Goal: Task Accomplishment & Management: Manage account settings

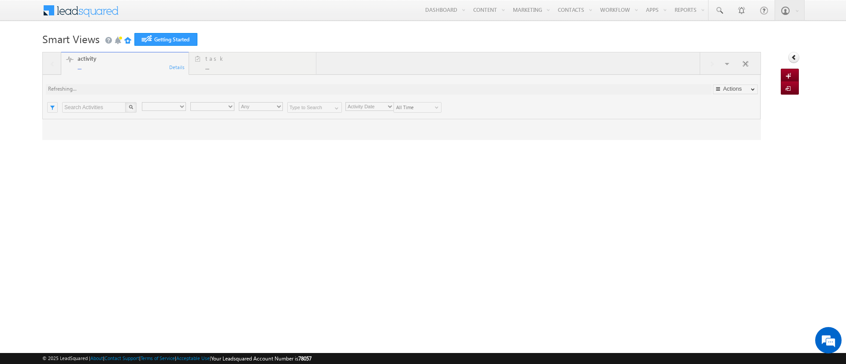
type input "Any Owner"
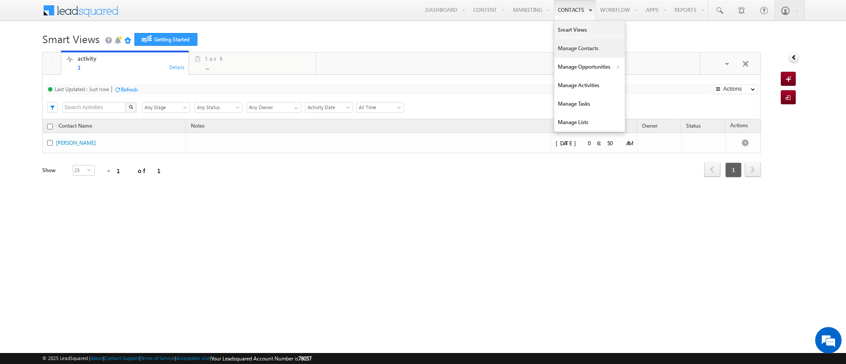
click at [571, 47] on link "Manage Contacts" at bounding box center [589, 48] width 70 height 18
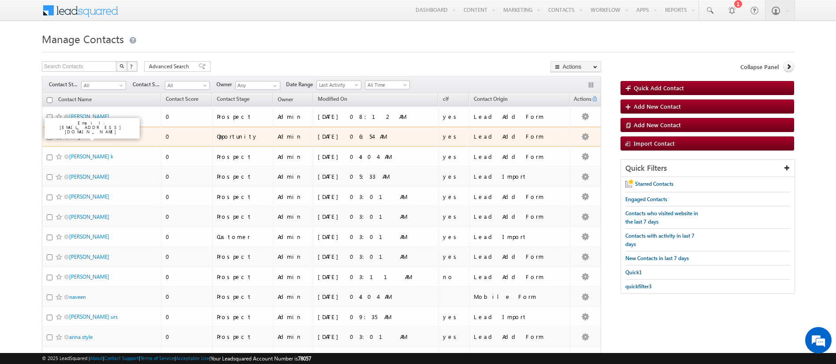
click at [71, 138] on link "suraj" at bounding box center [74, 136] width 11 height 7
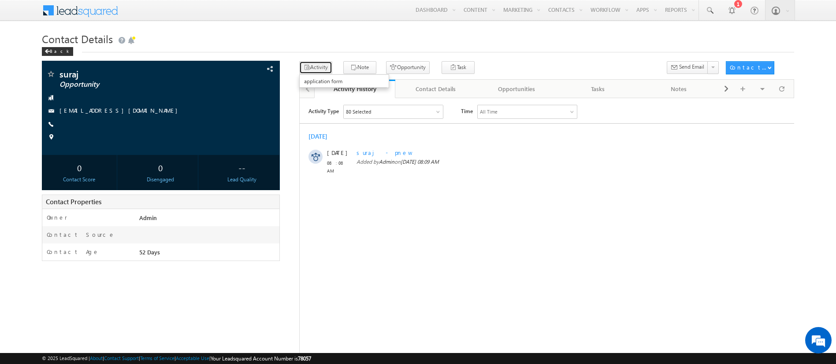
click at [308, 67] on icon "button" at bounding box center [306, 68] width 7 height 8
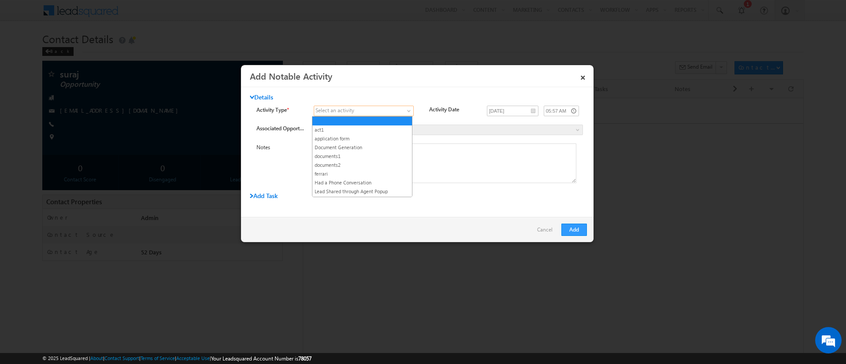
click at [352, 106] on link at bounding box center [364, 111] width 100 height 11
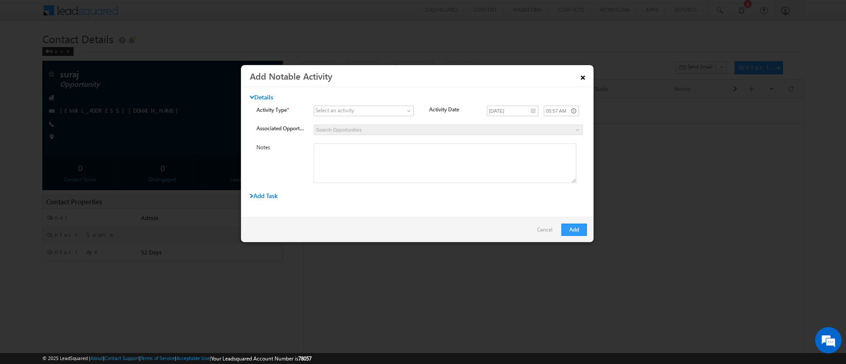
click at [586, 73] on link "×" at bounding box center [582, 75] width 15 height 15
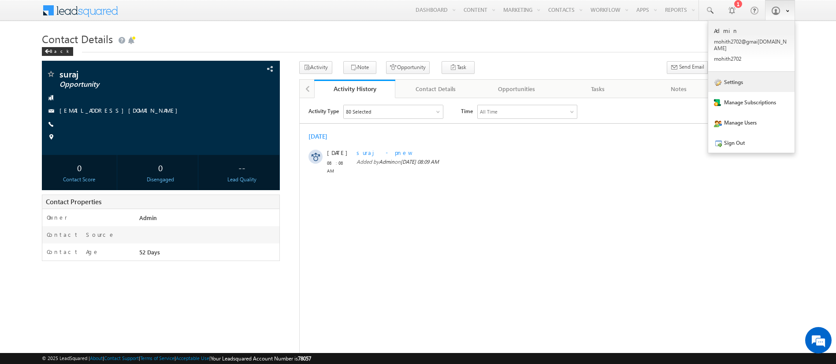
click at [740, 74] on link "Settings" at bounding box center [751, 82] width 86 height 20
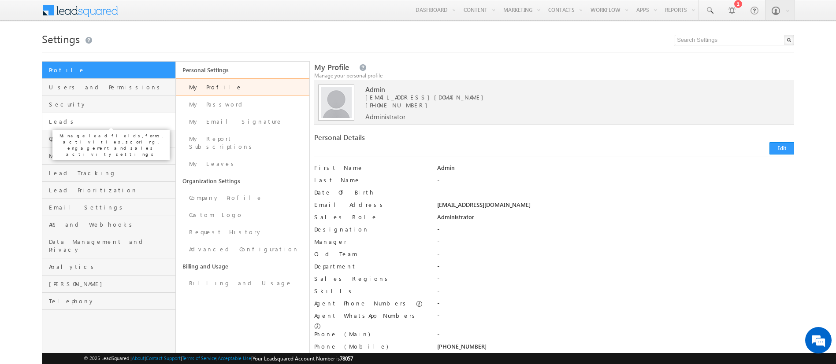
click at [104, 123] on span "Leads" at bounding box center [111, 122] width 124 height 8
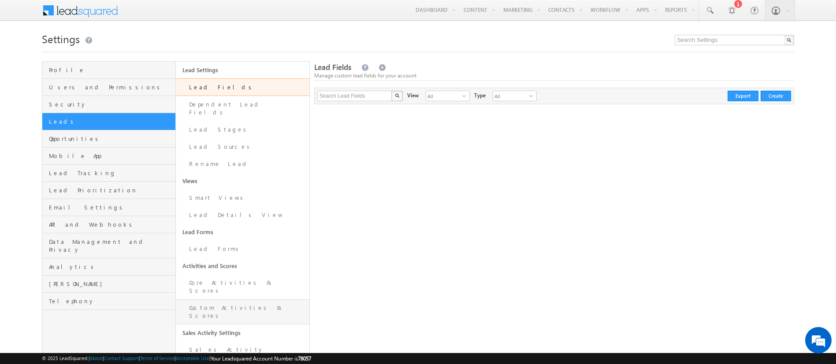
click at [225, 300] on link "Custom Activities & Scores" at bounding box center [242, 312] width 133 height 25
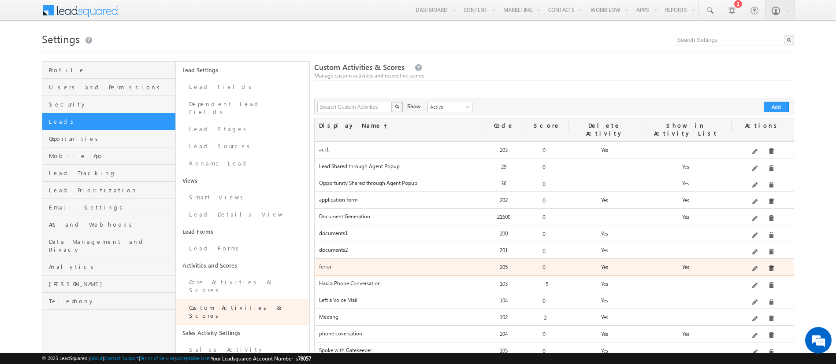
scroll to position [16, 0]
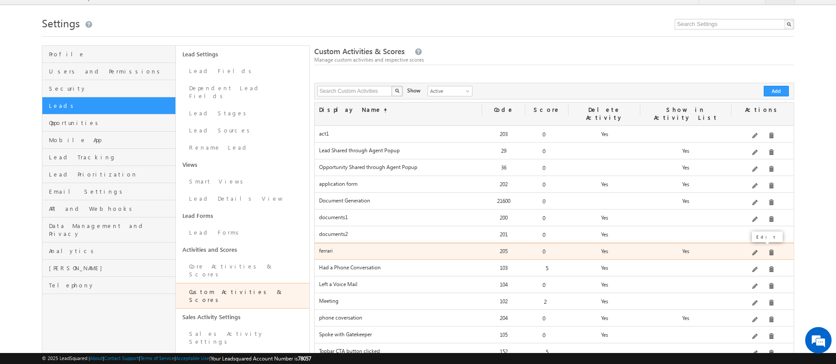
click at [756, 250] on span at bounding box center [755, 253] width 7 height 7
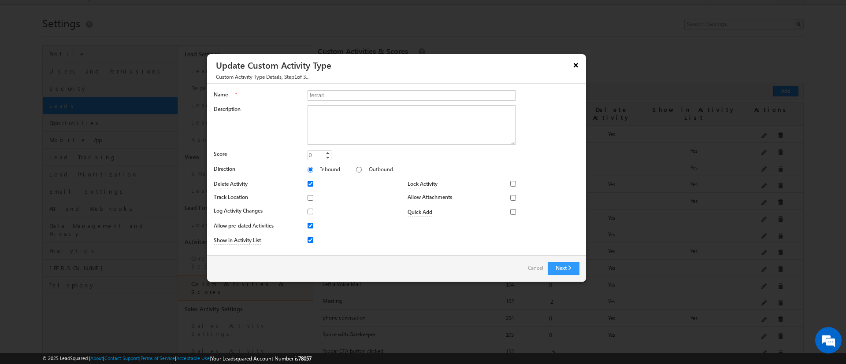
click at [577, 62] on button "×" at bounding box center [576, 64] width 14 height 15
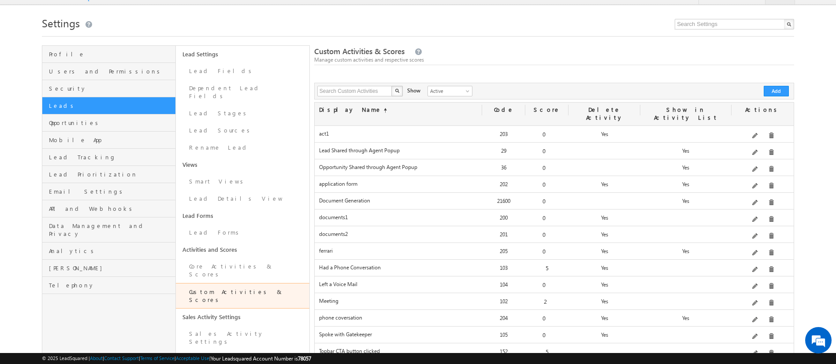
scroll to position [0, 0]
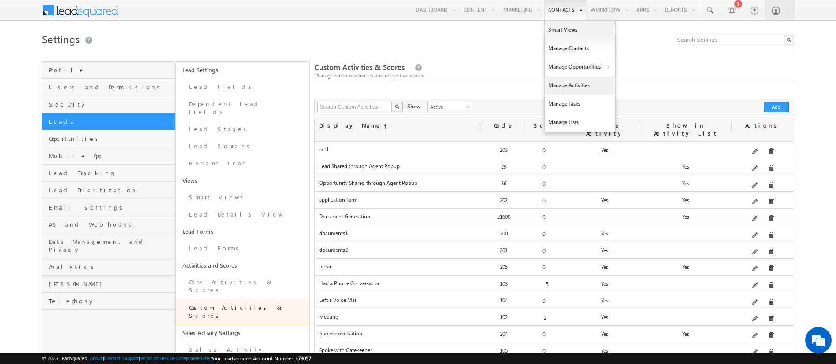
click at [554, 91] on link "Manage Activities" at bounding box center [579, 85] width 70 height 18
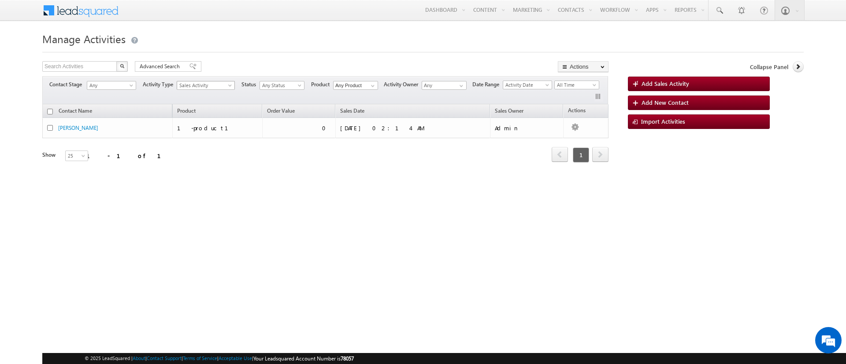
scroll to position [164, 0]
click at [227, 81] on span "Sales Activity" at bounding box center [203, 85] width 53 height 8
click at [336, 157] on div "Refresh first prev 1 next last 1 - 1 of 1" at bounding box center [325, 151] width 566 height 26
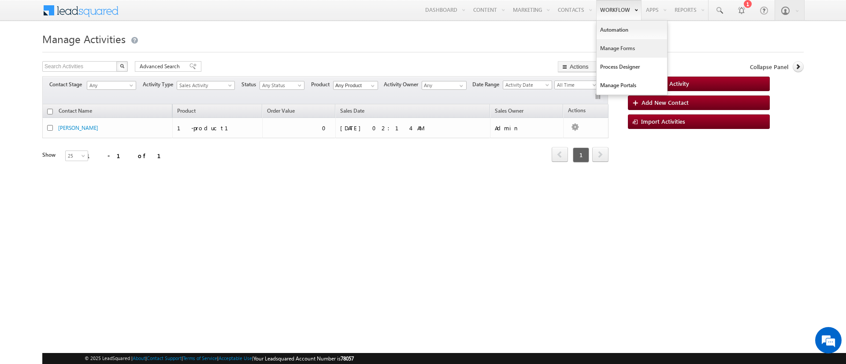
click at [614, 40] on link "Manage Forms" at bounding box center [631, 48] width 70 height 18
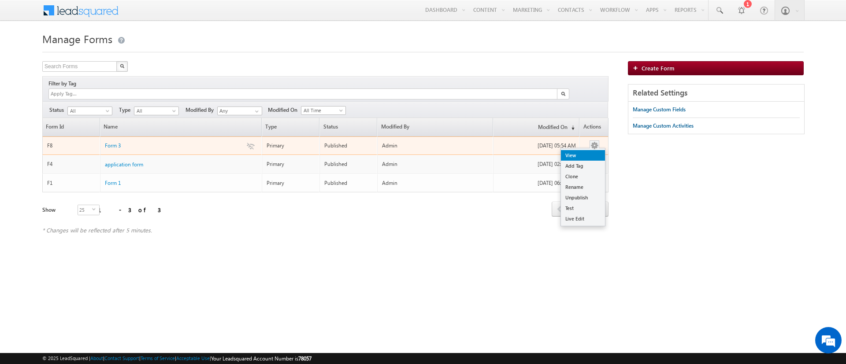
click at [583, 150] on link "View" at bounding box center [583, 155] width 44 height 11
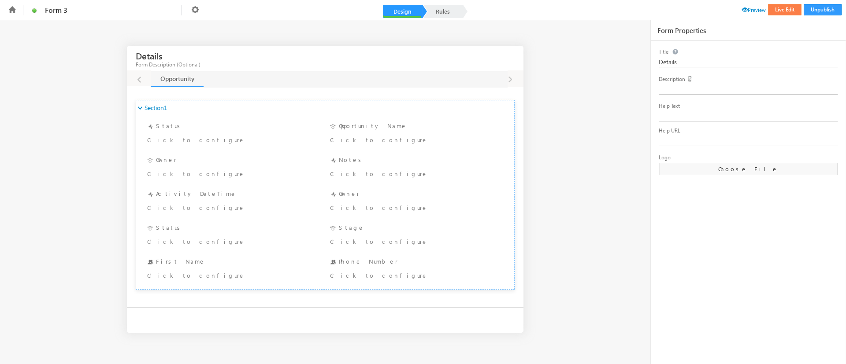
click at [776, 5] on button "Live Edit" at bounding box center [784, 9] width 33 height 11
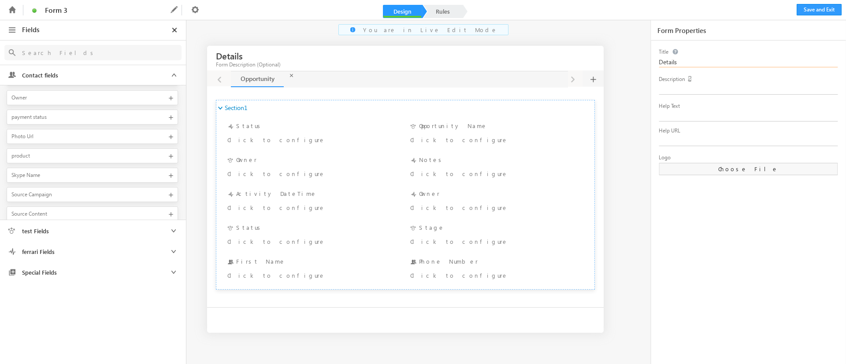
scroll to position [1035, 0]
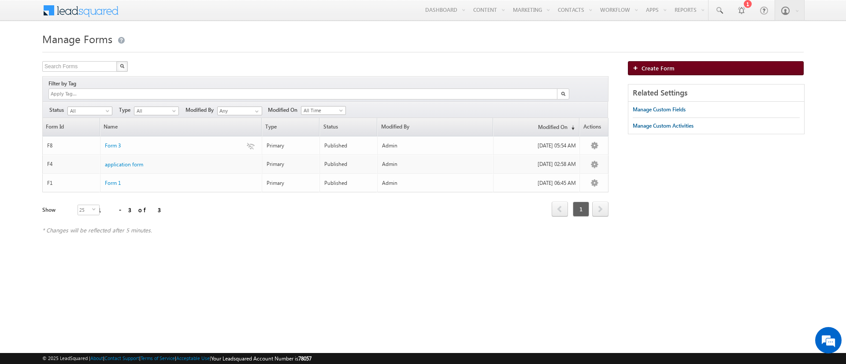
click at [643, 68] on span "Create Form" at bounding box center [657, 67] width 33 height 7
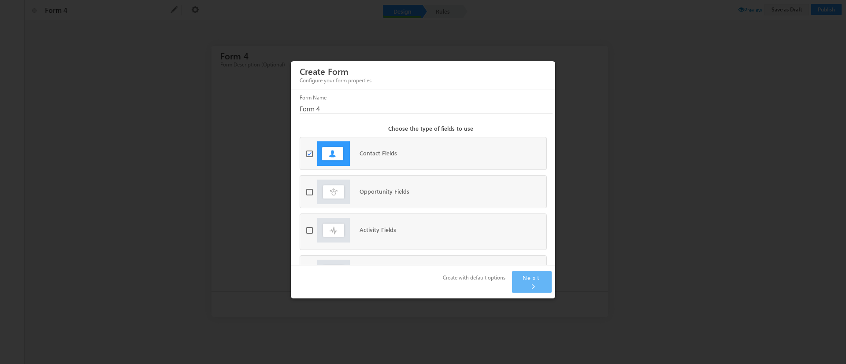
scroll to position [37, 0]
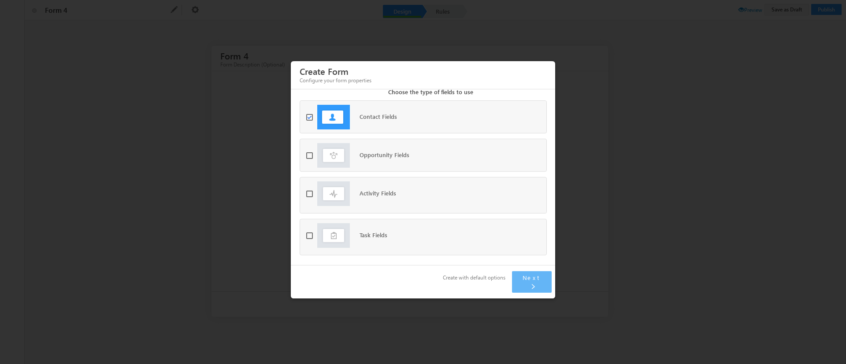
click at [311, 197] on span at bounding box center [311, 193] width 11 height 7
checkbox input "true"
click at [464, 194] on div "Activity Fields Select Activity act1 application form Document Generation docum…" at bounding box center [423, 195] width 246 height 36
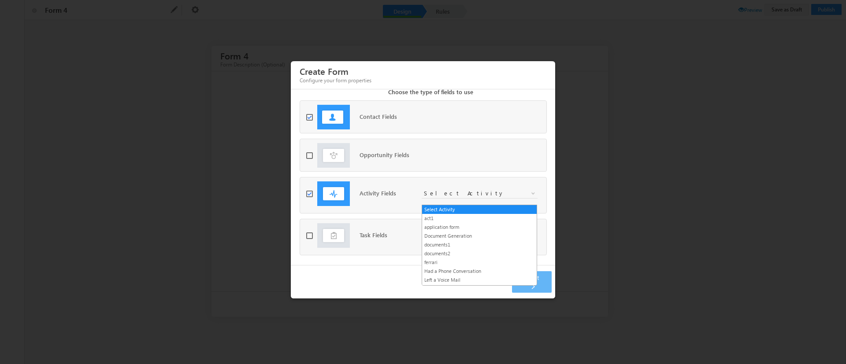
click at [454, 197] on span "Select Activity" at bounding box center [473, 193] width 103 height 8
click at [449, 262] on link "ferrari" at bounding box center [479, 263] width 115 height 8
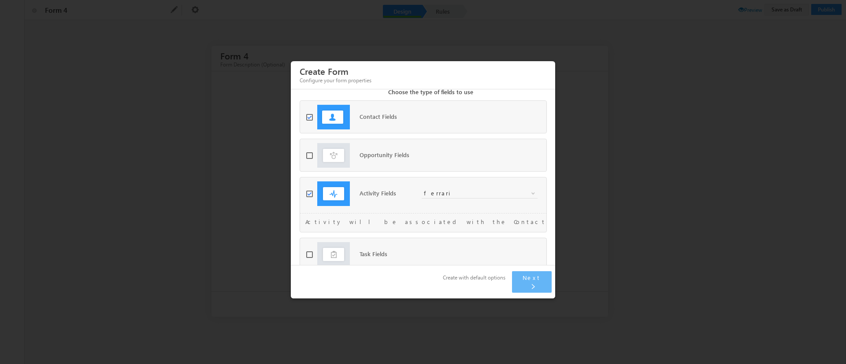
scroll to position [55, 0]
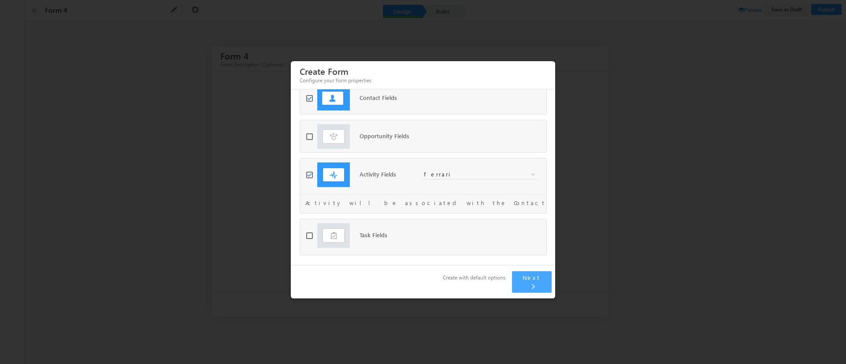
click at [531, 280] on span "Next" at bounding box center [531, 277] width 18 height 7
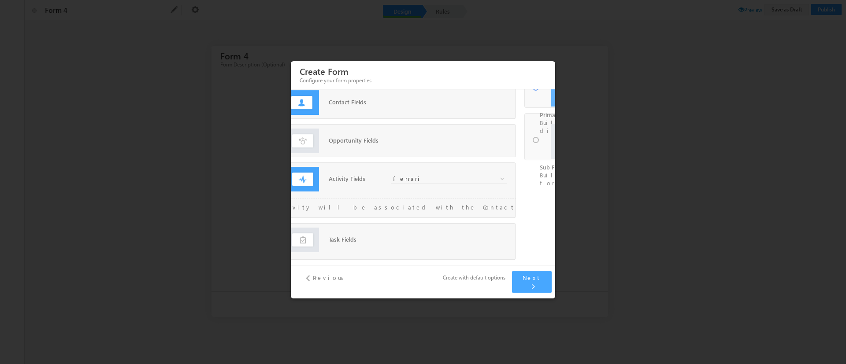
scroll to position [0, 0]
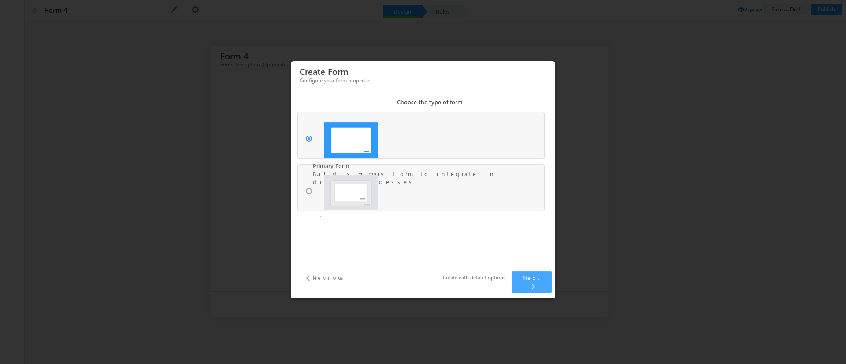
click at [531, 280] on span "Next" at bounding box center [531, 277] width 18 height 7
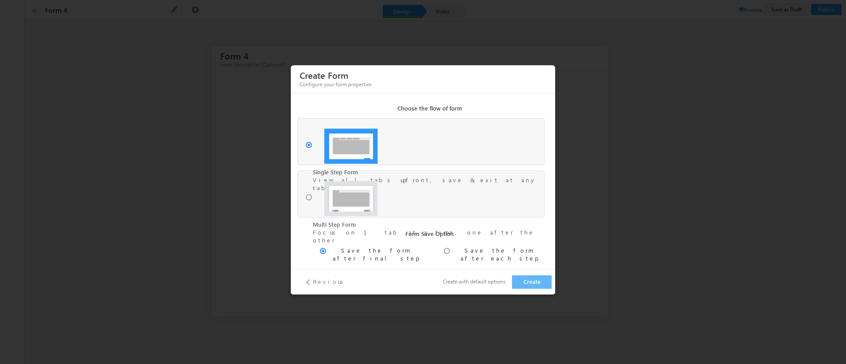
click at [531, 280] on button "Create" at bounding box center [532, 282] width 40 height 14
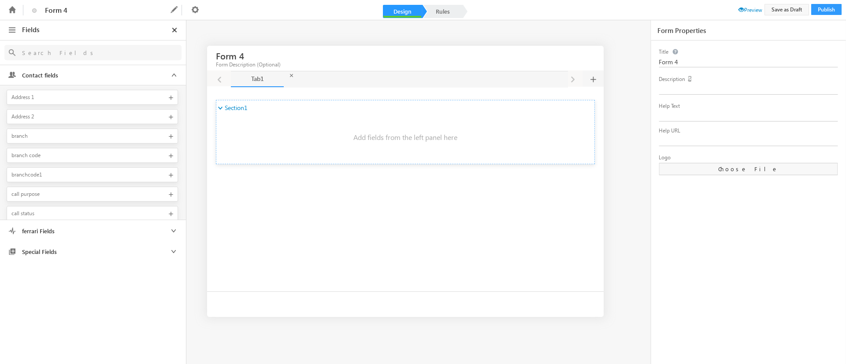
click at [55, 231] on span "ferrari Fields" at bounding box center [68, 231] width 101 height 8
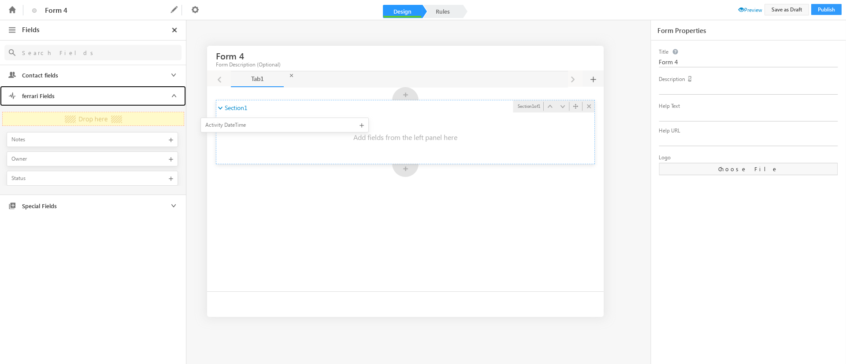
drag, startPoint x: 95, startPoint y: 121, endPoint x: 222, endPoint y: 126, distance: 126.9
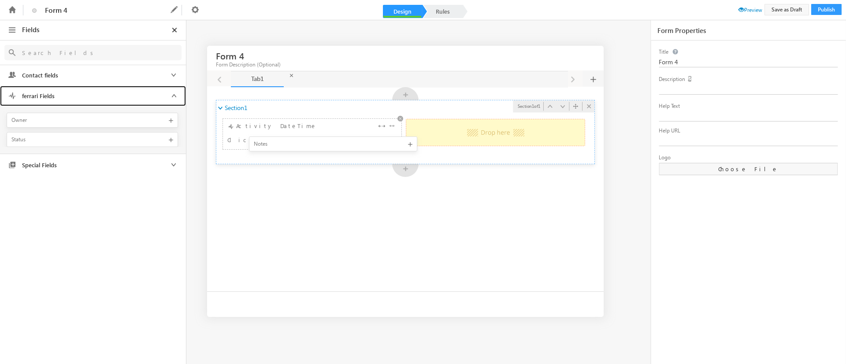
drag, startPoint x: 120, startPoint y: 120, endPoint x: 267, endPoint y: 146, distance: 149.4
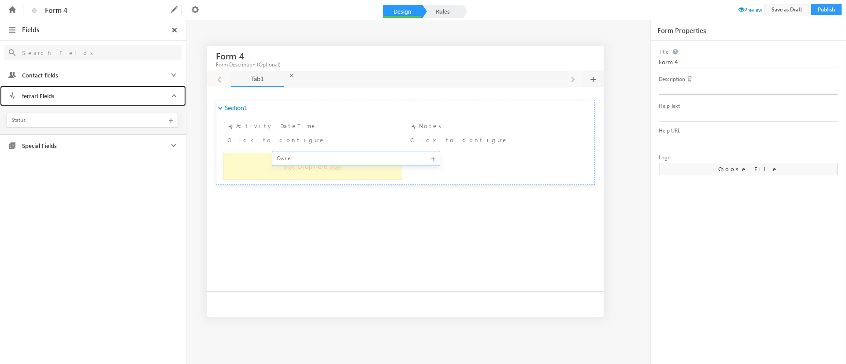
drag, startPoint x: 125, startPoint y: 125, endPoint x: 282, endPoint y: 164, distance: 162.5
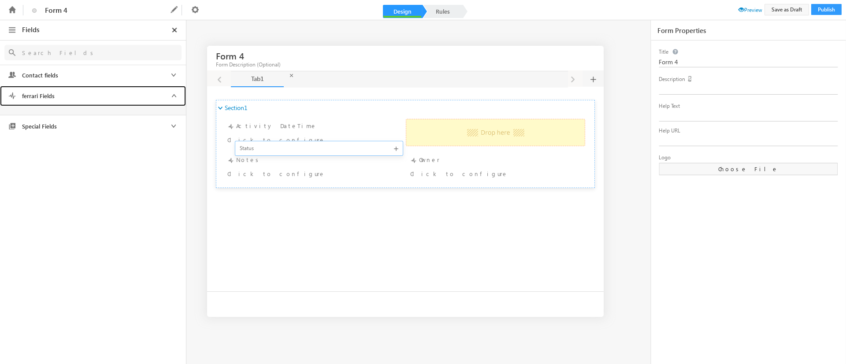
drag, startPoint x: 124, startPoint y: 122, endPoint x: 266, endPoint y: 159, distance: 146.8
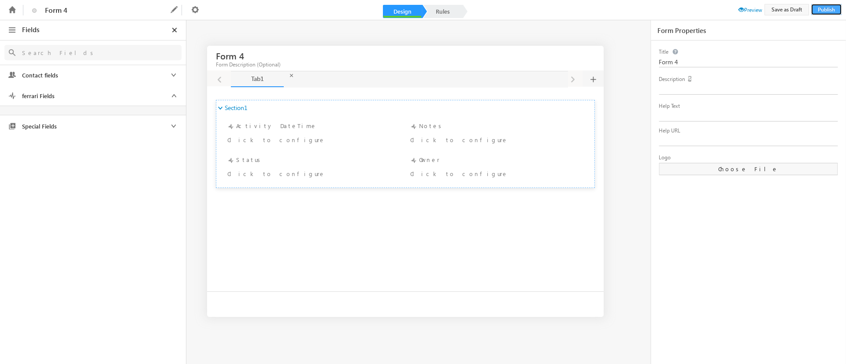
click at [824, 5] on button "Publish" at bounding box center [826, 9] width 30 height 11
click at [165, 76] on link "Contact fields" at bounding box center [93, 75] width 186 height 20
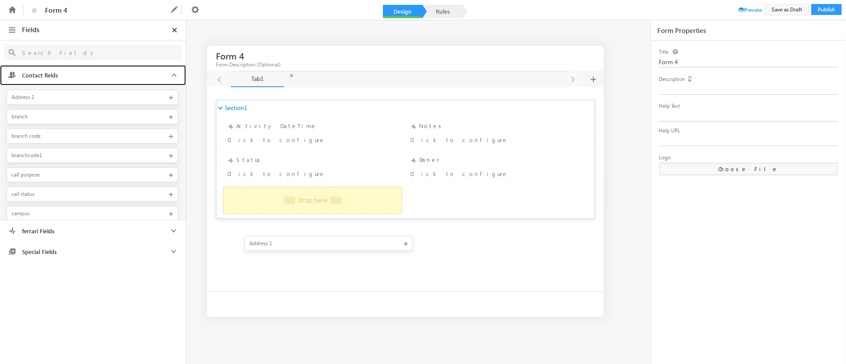
drag, startPoint x: 128, startPoint y: 93, endPoint x: 235, endPoint y: 238, distance: 179.9
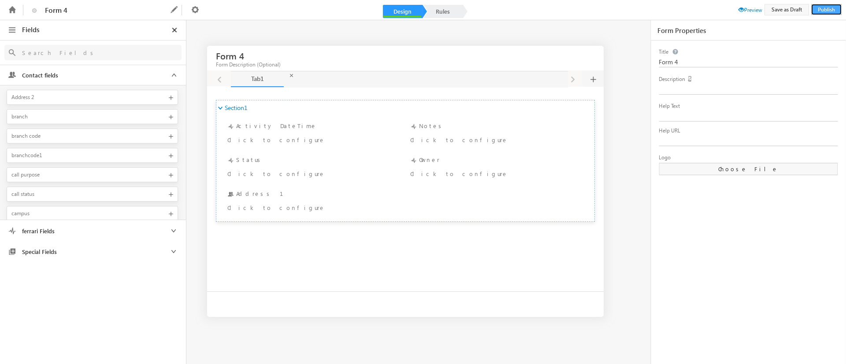
click at [831, 6] on button "Publish" at bounding box center [826, 9] width 30 height 11
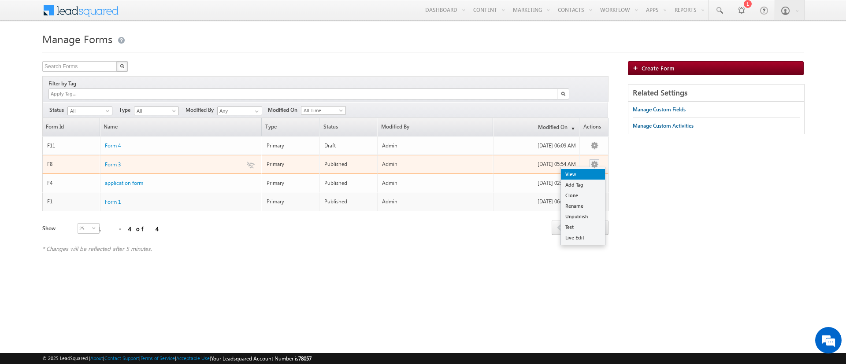
click at [581, 169] on link "View" at bounding box center [583, 174] width 44 height 11
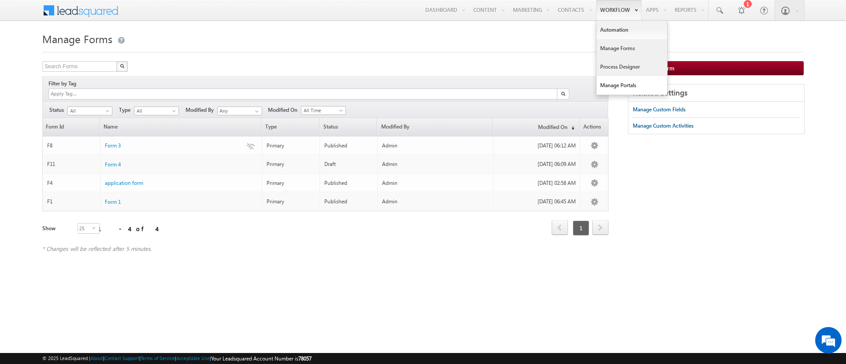
click at [628, 66] on link "Process Designer" at bounding box center [631, 67] width 70 height 18
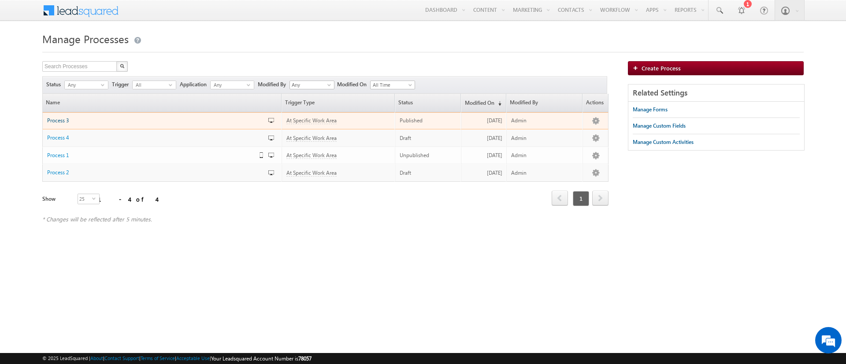
click at [52, 120] on span "Process 3" at bounding box center [58, 120] width 22 height 7
click at [599, 121] on button "button" at bounding box center [595, 121] width 9 height 9
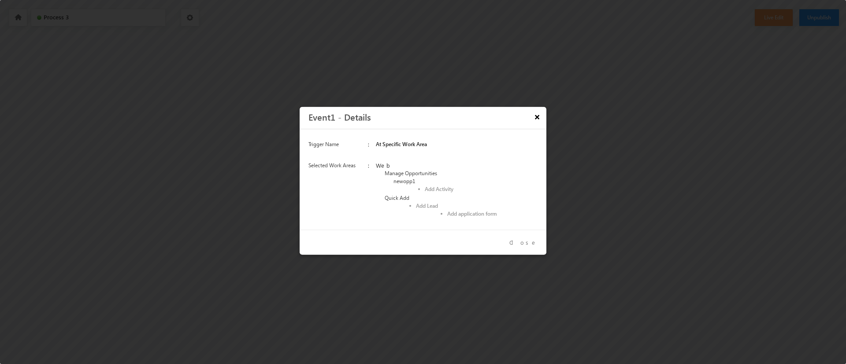
click at [540, 123] on button "×" at bounding box center [536, 116] width 15 height 15
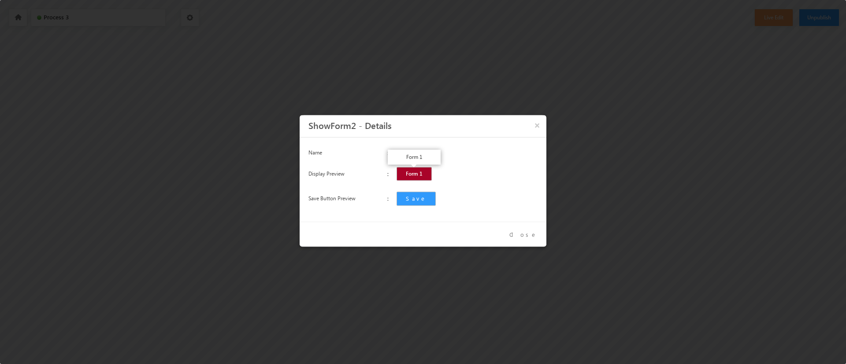
click at [420, 172] on span "Form 1" at bounding box center [413, 174] width 35 height 14
click at [535, 129] on button "×" at bounding box center [536, 124] width 15 height 15
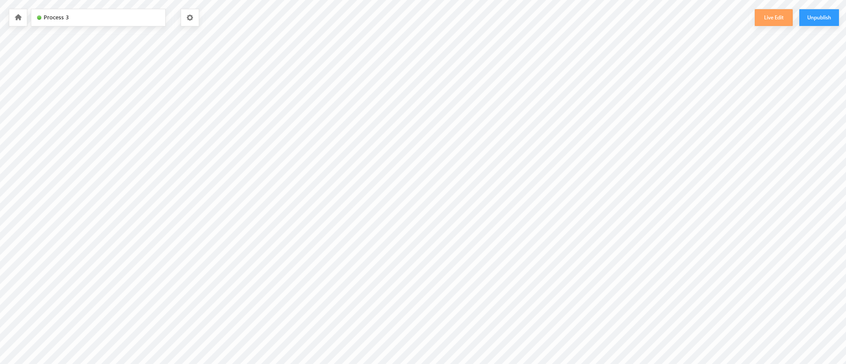
click at [771, 19] on button "Live Edit" at bounding box center [773, 17] width 38 height 17
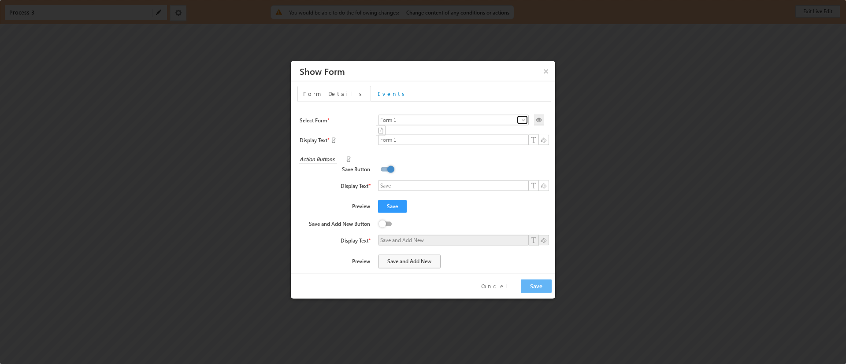
click at [520, 122] on span at bounding box center [523, 119] width 7 height 7
click at [427, 155] on link "Form 3" at bounding box center [452, 149] width 148 height 11
type input "Form 3"
click at [372, 94] on link "Events" at bounding box center [393, 93] width 42 height 16
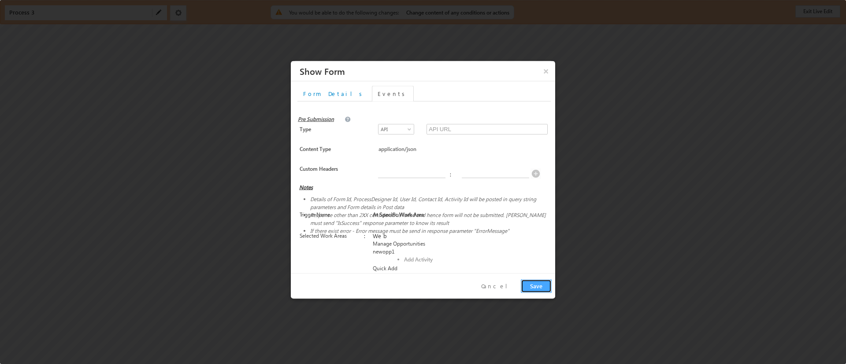
click at [531, 286] on button "Save" at bounding box center [536, 286] width 31 height 14
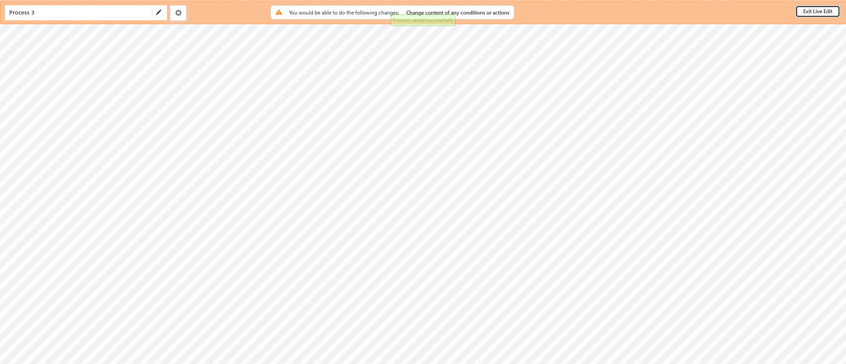
click at [810, 13] on button "Exit Live Edit" at bounding box center [817, 11] width 45 height 12
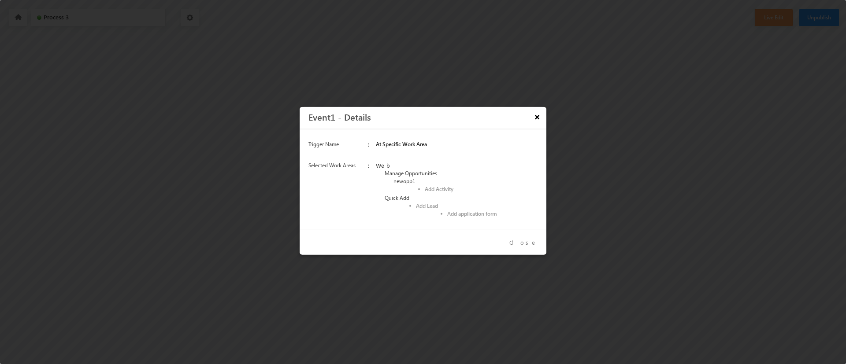
click at [536, 120] on button "×" at bounding box center [536, 116] width 15 height 15
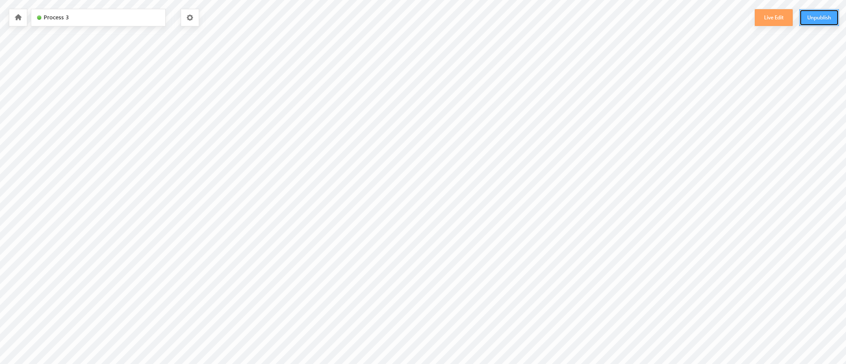
click at [820, 22] on button "Unpublish" at bounding box center [819, 17] width 40 height 17
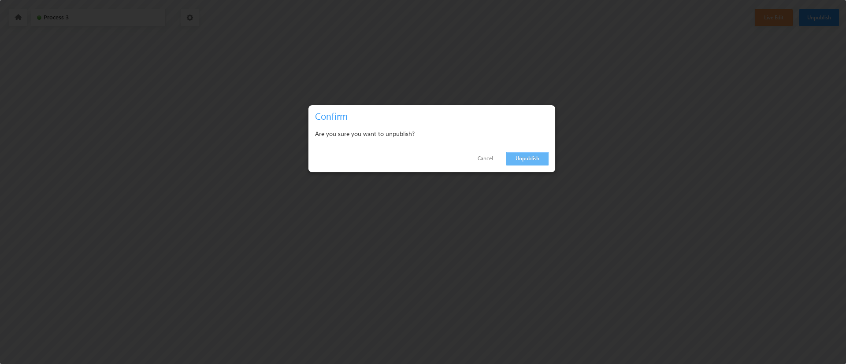
click at [525, 165] on link "Unpublish" at bounding box center [527, 159] width 42 height 14
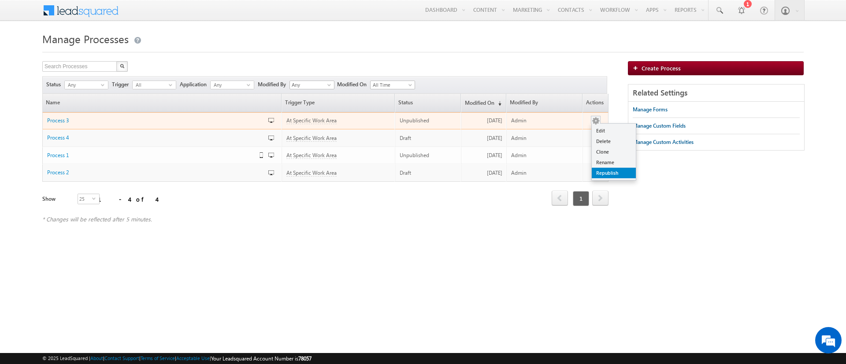
click at [599, 170] on link "Republish" at bounding box center [614, 173] width 44 height 11
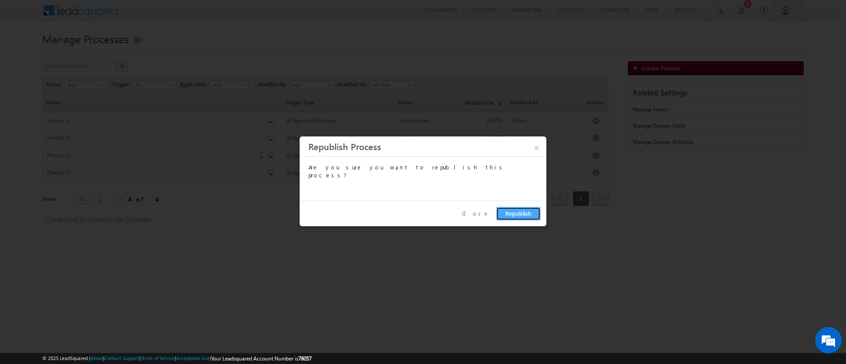
click at [518, 211] on button "Republish" at bounding box center [518, 214] width 44 height 14
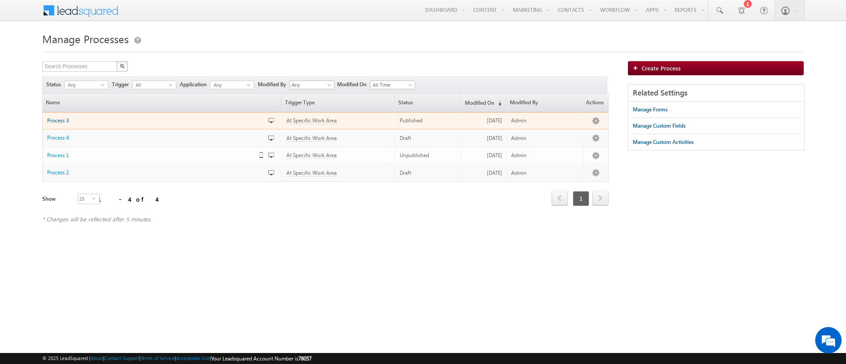
click at [52, 121] on span "Process 3" at bounding box center [58, 120] width 22 height 7
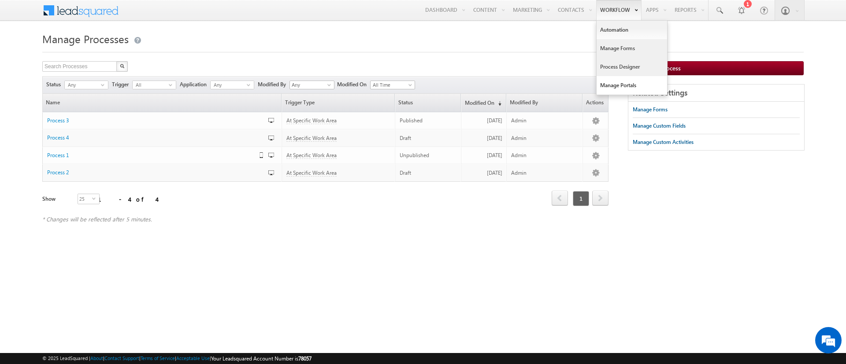
click at [610, 40] on link "Manage Forms" at bounding box center [631, 48] width 70 height 18
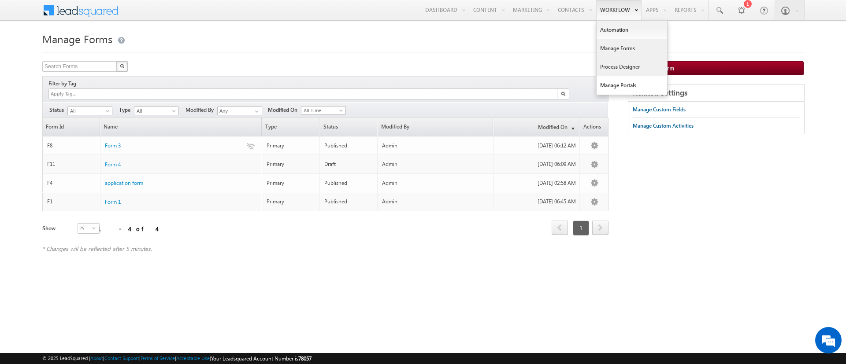
click at [617, 62] on link "Process Designer" at bounding box center [631, 67] width 70 height 18
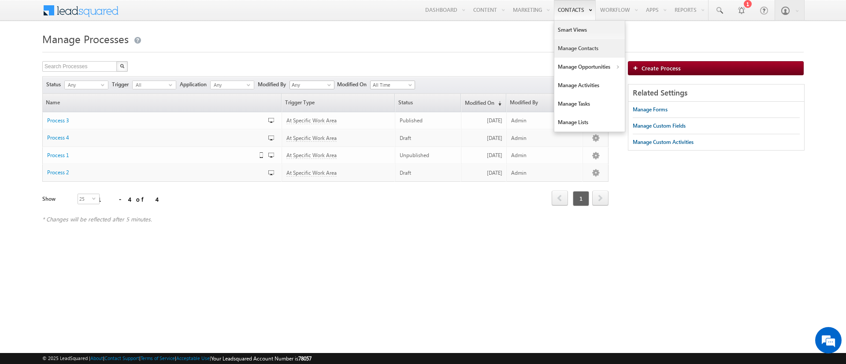
click at [573, 43] on link "Manage Contacts" at bounding box center [589, 48] width 70 height 18
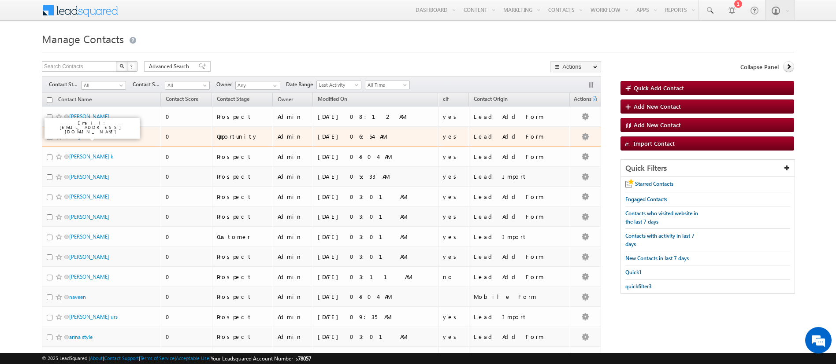
click at [74, 137] on link "suraj" at bounding box center [74, 136] width 11 height 7
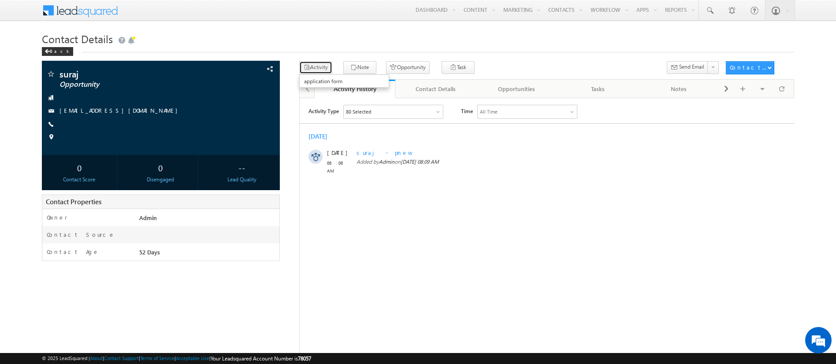
click at [309, 63] on button "Activity" at bounding box center [315, 67] width 33 height 13
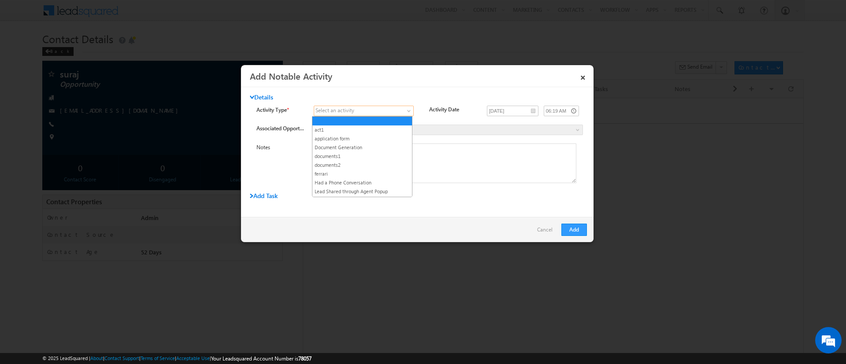
click at [398, 109] on span at bounding box center [358, 111] width 89 height 8
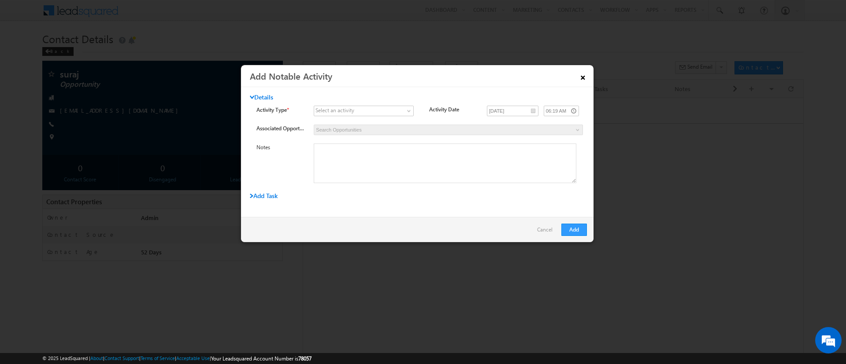
click at [584, 73] on link "×" at bounding box center [582, 75] width 15 height 15
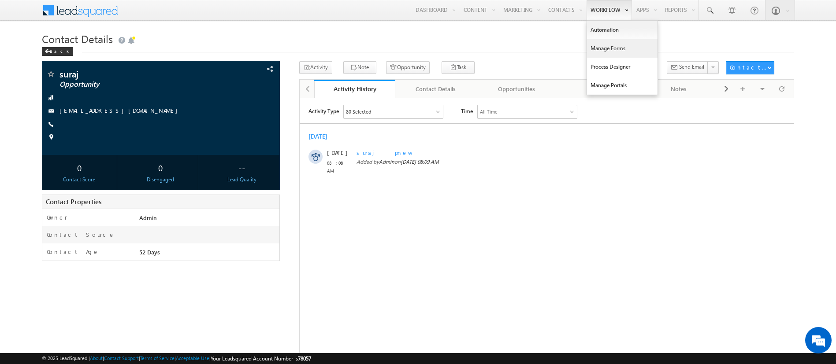
click at [622, 43] on link "Manage Forms" at bounding box center [622, 48] width 70 height 18
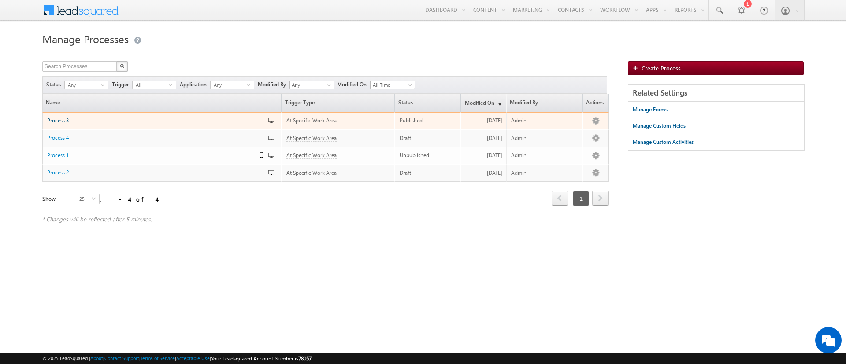
click at [62, 118] on span "Process 3" at bounding box center [58, 120] width 22 height 7
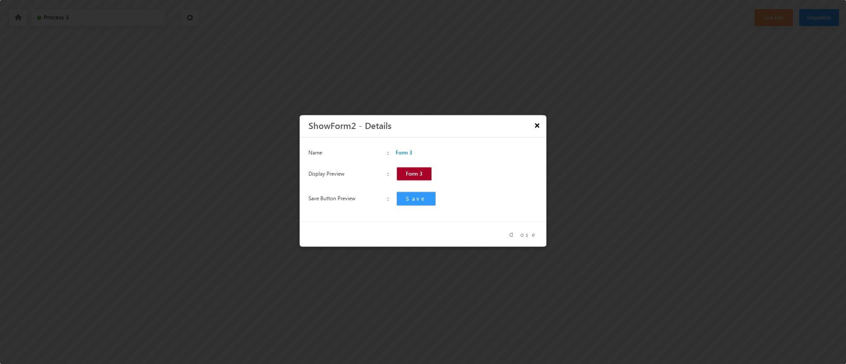
click at [537, 123] on button "×" at bounding box center [536, 124] width 15 height 15
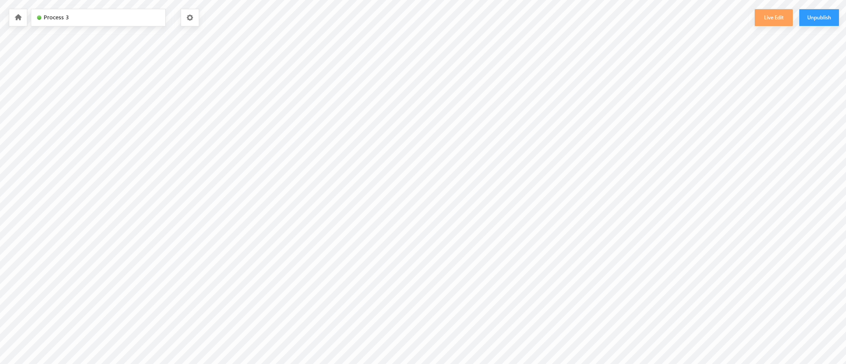
click at [762, 16] on button "Live Edit" at bounding box center [773, 17] width 38 height 17
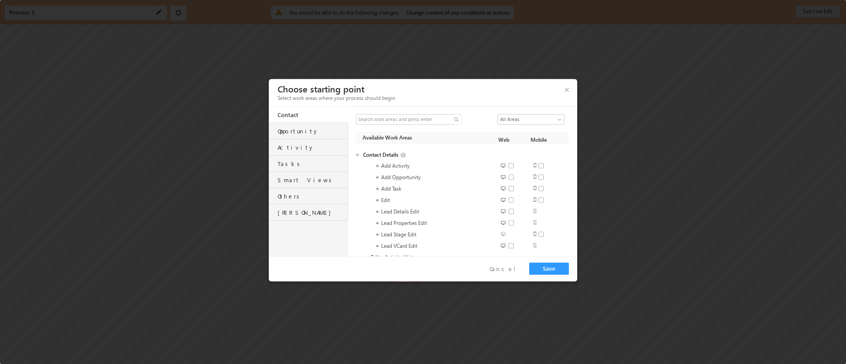
click at [508, 169] on span at bounding box center [513, 166] width 11 height 7
checkbox input "true"
click at [509, 192] on span at bounding box center [513, 191] width 11 height 7
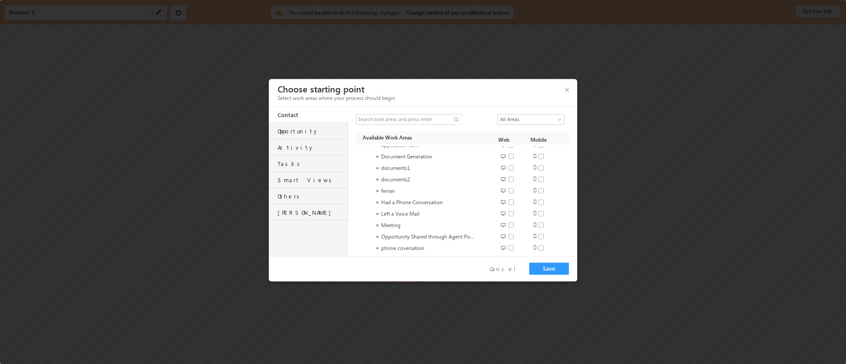
checkbox input "true"
click at [510, 167] on span at bounding box center [513, 167] width 11 height 7
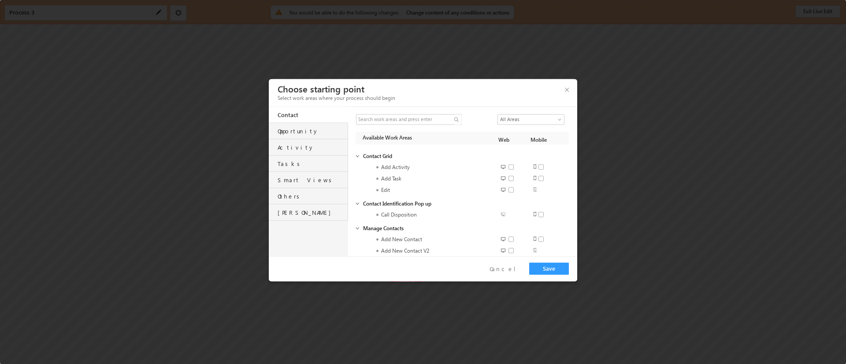
checkbox input "true"
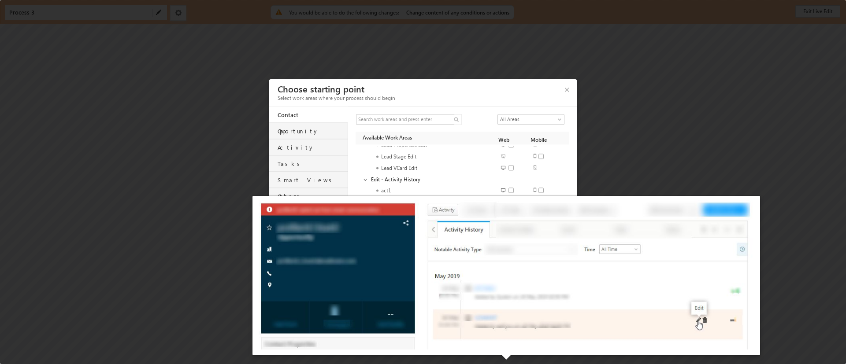
scroll to position [110, 0]
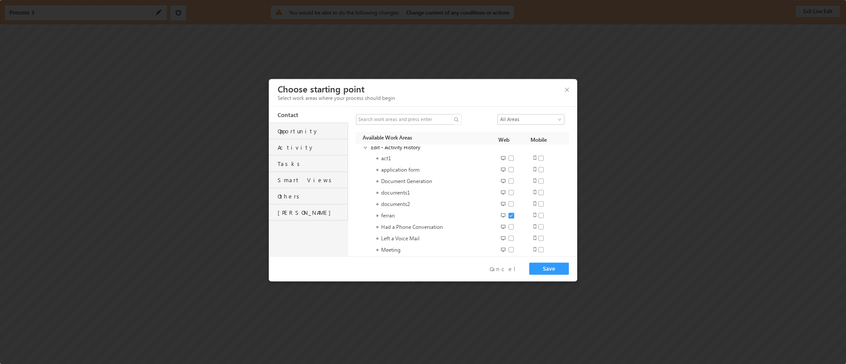
click at [508, 217] on span at bounding box center [513, 215] width 11 height 7
checkbox input "false"
click at [509, 166] on span at bounding box center [513, 166] width 11 height 7
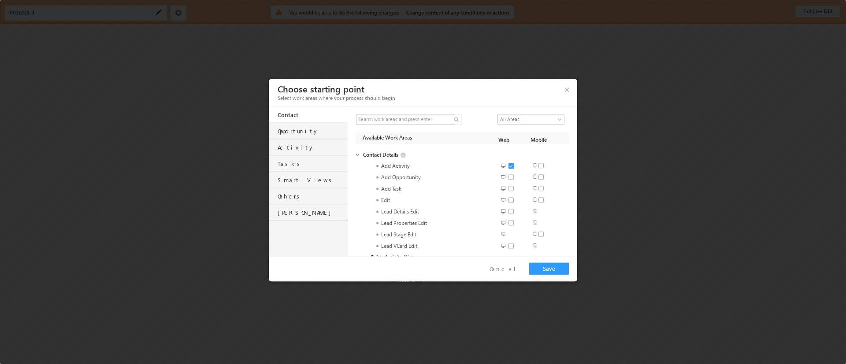
checkbox input "false"
click at [311, 145] on div "Activity" at bounding box center [312, 145] width 70 height 12
click at [365, 216] on span at bounding box center [365, 215] width 6 height 8
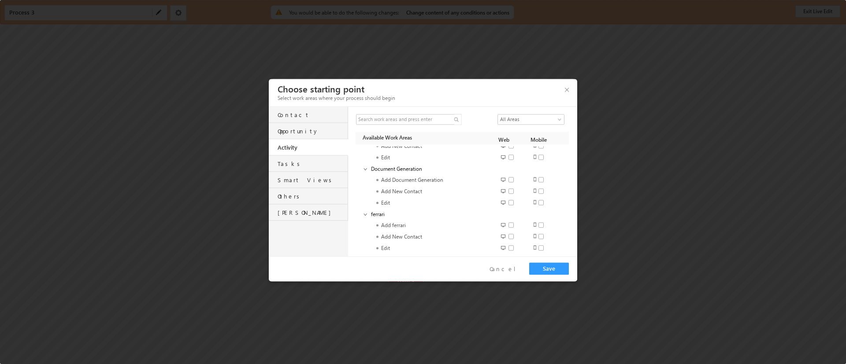
scroll to position [74, 0]
click at [508, 192] on span at bounding box center [513, 192] width 11 height 7
checkbox input "true"
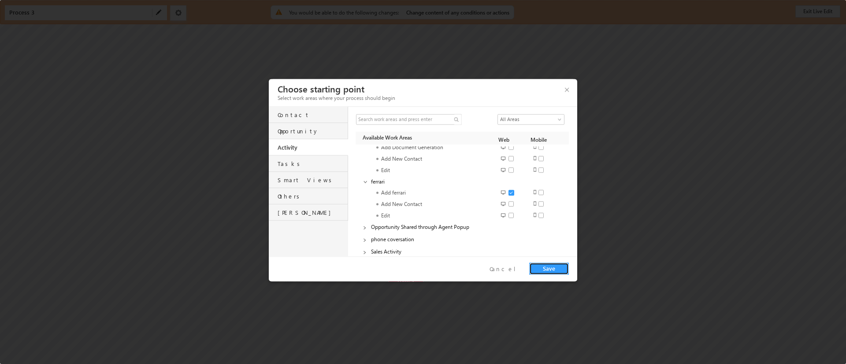
click at [544, 275] on button "Save" at bounding box center [549, 269] width 40 height 12
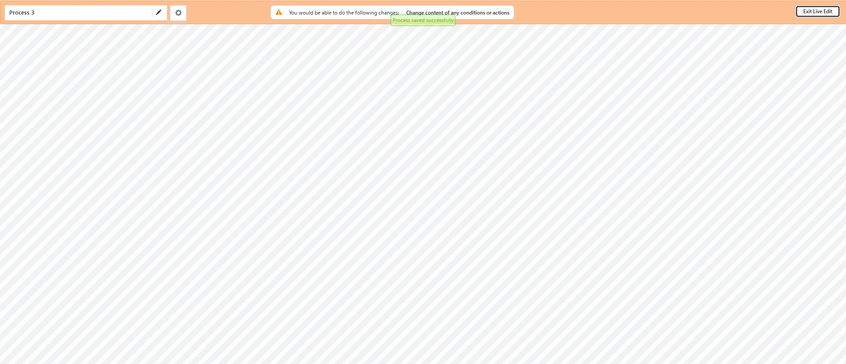
click at [812, 9] on button "Exit Live Edit" at bounding box center [817, 11] width 45 height 12
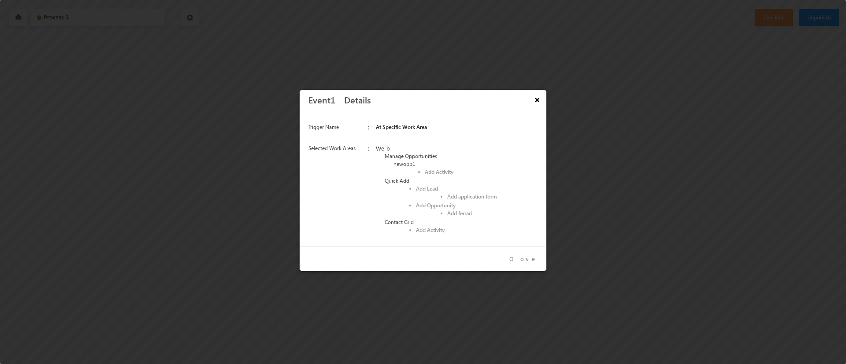
click at [534, 102] on button "×" at bounding box center [536, 99] width 15 height 15
click at [533, 105] on button "×" at bounding box center [536, 99] width 15 height 15
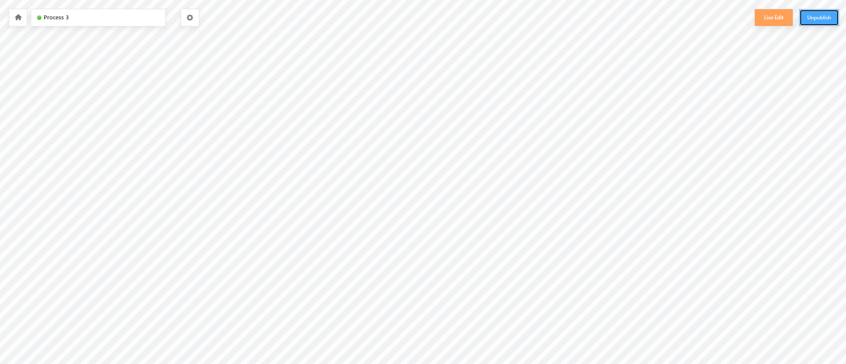
click at [818, 15] on button "Unpublish" at bounding box center [819, 17] width 40 height 17
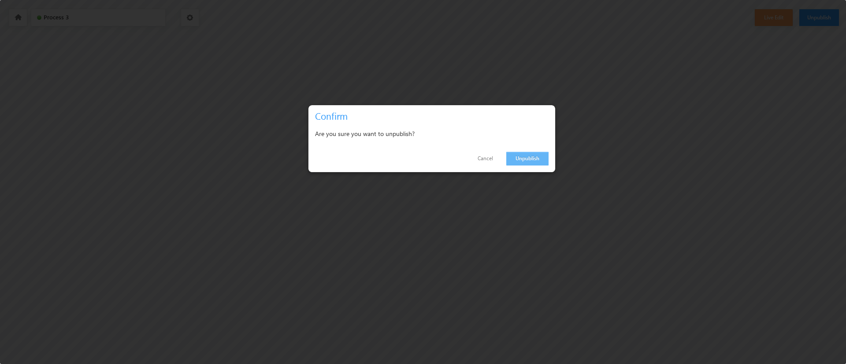
click at [529, 155] on link "Unpublish" at bounding box center [527, 159] width 42 height 14
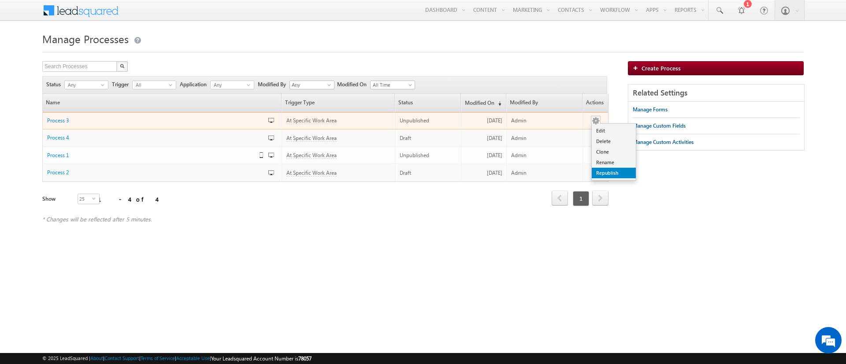
click at [609, 174] on link "Republish" at bounding box center [614, 173] width 44 height 11
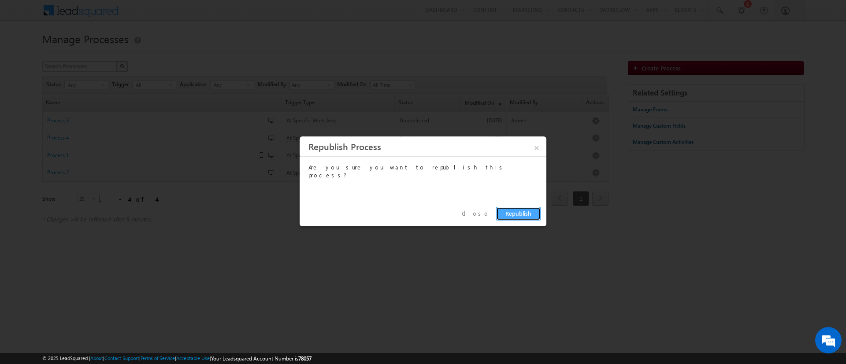
click at [519, 211] on button "Republish" at bounding box center [518, 214] width 44 height 14
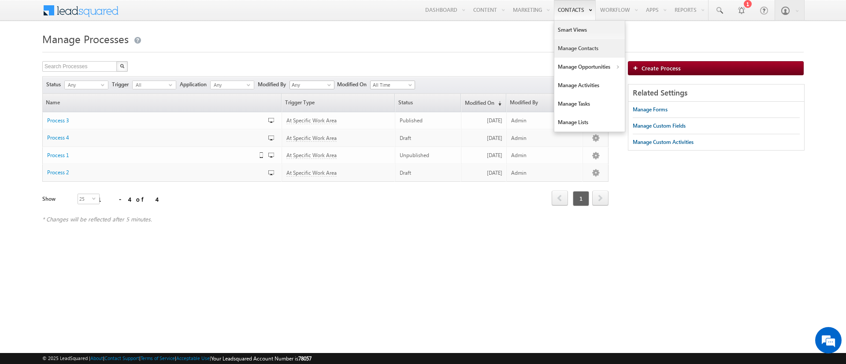
click at [584, 50] on link "Manage Contacts" at bounding box center [589, 48] width 70 height 18
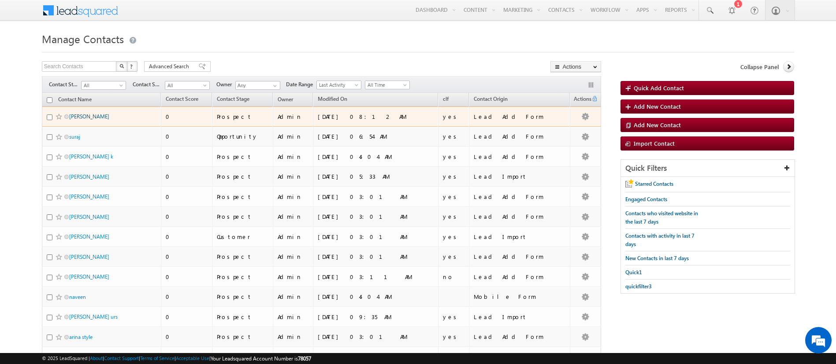
click at [72, 116] on link "sam" at bounding box center [89, 116] width 40 height 7
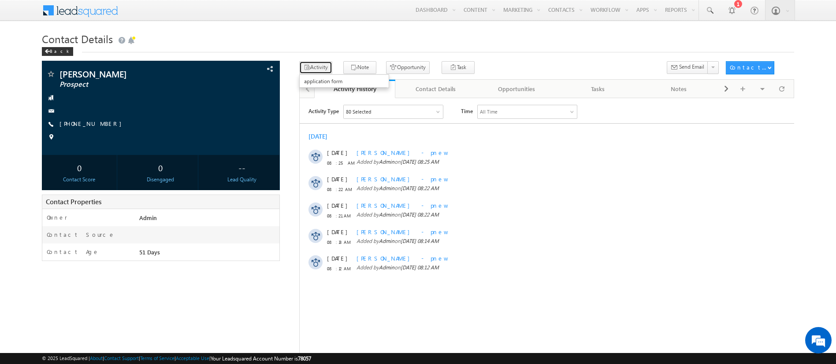
click at [319, 70] on button "Activity" at bounding box center [315, 67] width 33 height 13
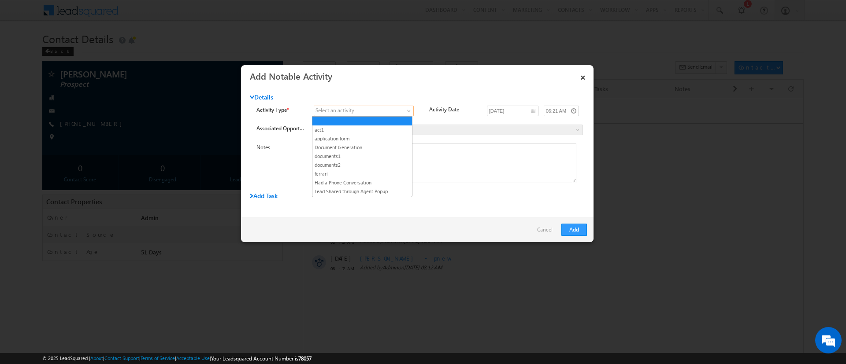
click at [406, 111] on span at bounding box center [409, 112] width 7 height 7
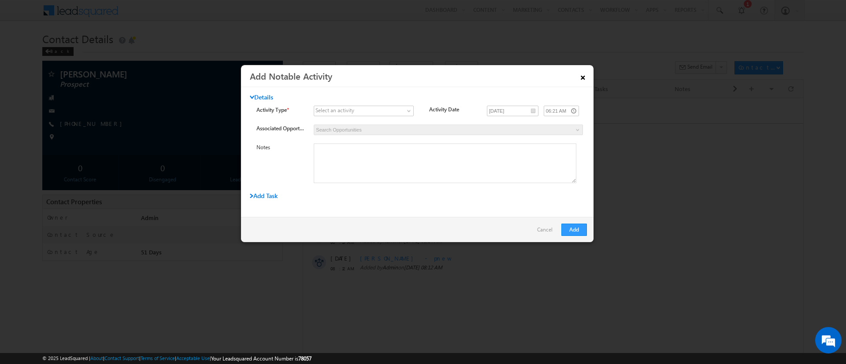
click at [583, 76] on link "×" at bounding box center [582, 75] width 15 height 15
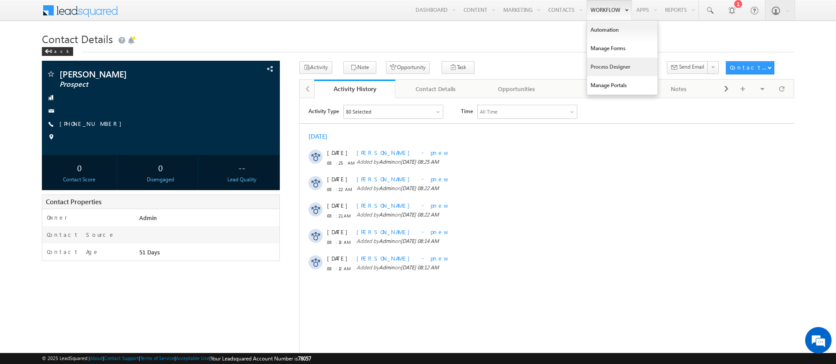
click at [606, 67] on link "Process Designer" at bounding box center [622, 67] width 70 height 18
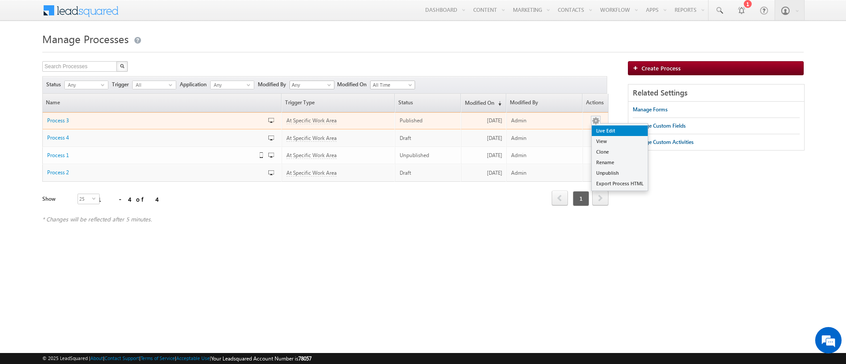
click at [610, 131] on link "Live Edit" at bounding box center [620, 131] width 56 height 11
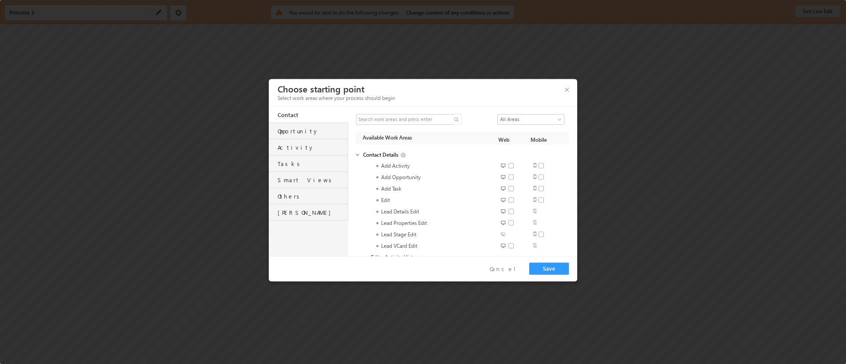
click at [509, 169] on span at bounding box center [513, 166] width 11 height 7
checkbox input "true"
click at [510, 212] on span at bounding box center [513, 210] width 11 height 7
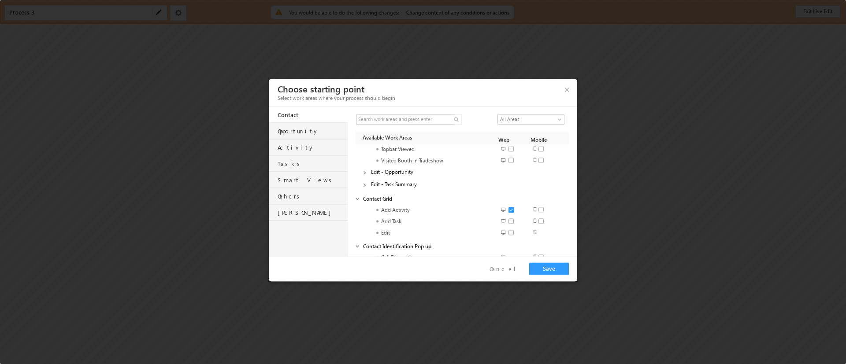
checkbox input "false"
click at [303, 144] on div "Activity" at bounding box center [312, 145] width 70 height 12
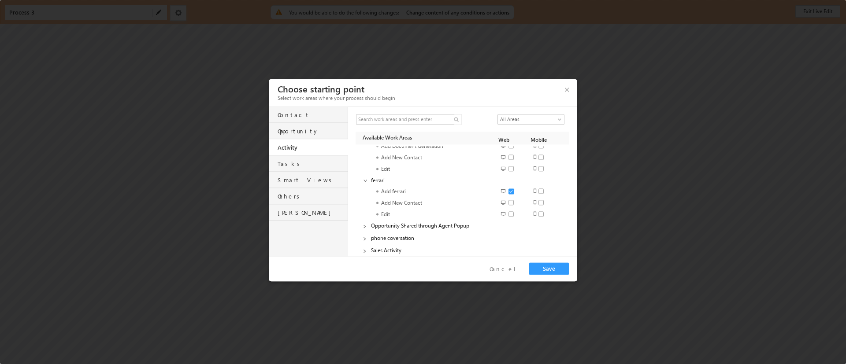
scroll to position [0, 0]
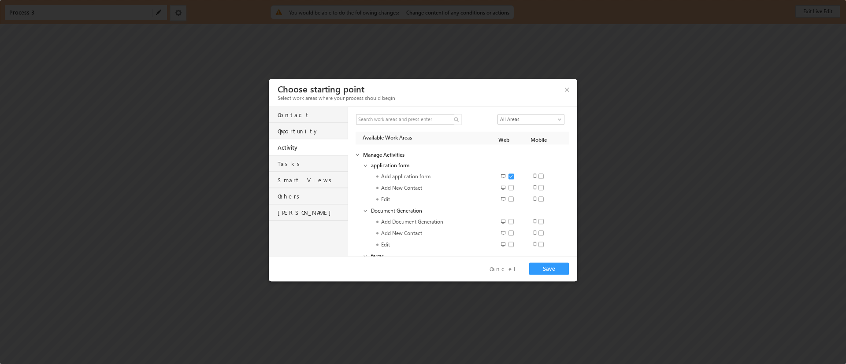
click at [508, 180] on span at bounding box center [513, 176] width 11 height 7
checkbox input "false"
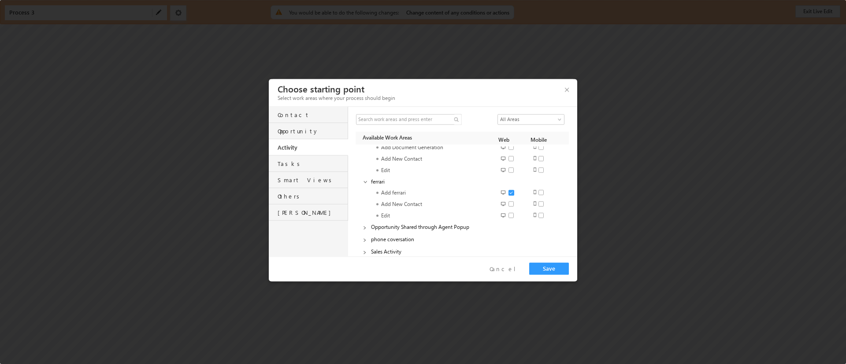
click at [508, 194] on span at bounding box center [513, 192] width 11 height 7
checkbox input "false"
click at [551, 274] on button "Save" at bounding box center [549, 269] width 40 height 12
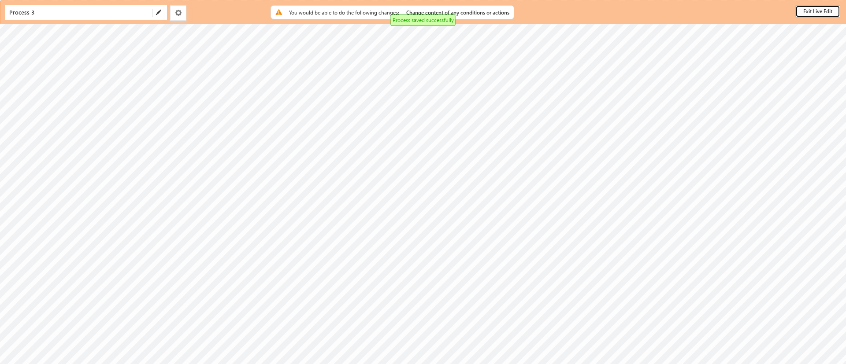
click at [821, 15] on button "Exit Live Edit" at bounding box center [817, 11] width 45 height 12
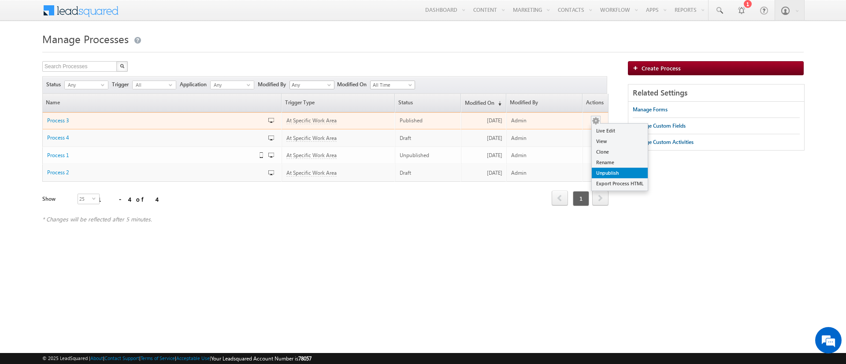
click at [603, 170] on link "Unpublish" at bounding box center [620, 173] width 56 height 11
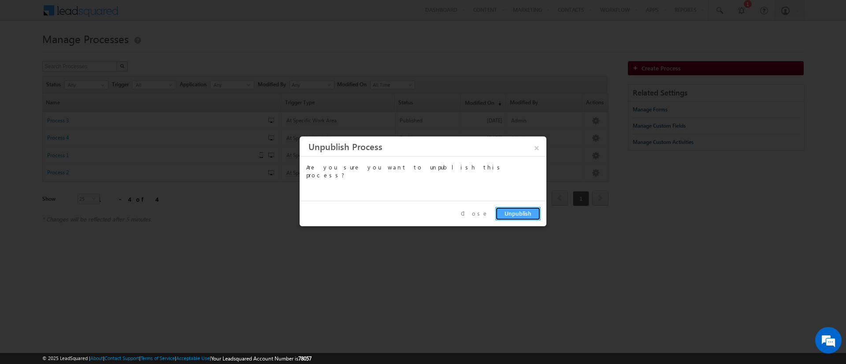
click at [514, 214] on button "Unpublish" at bounding box center [517, 214] width 45 height 14
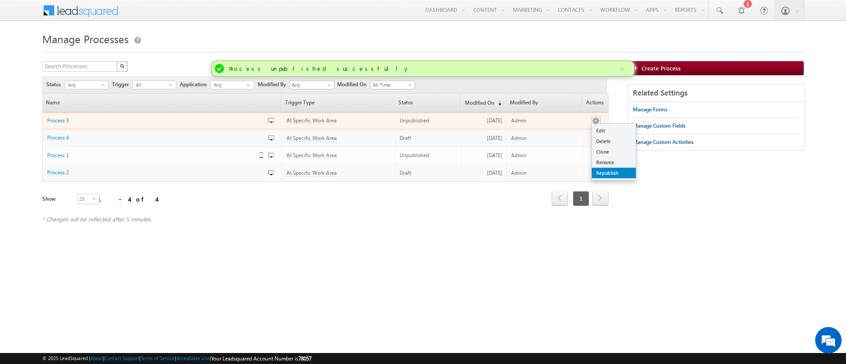
click at [604, 170] on link "Republish" at bounding box center [614, 173] width 44 height 11
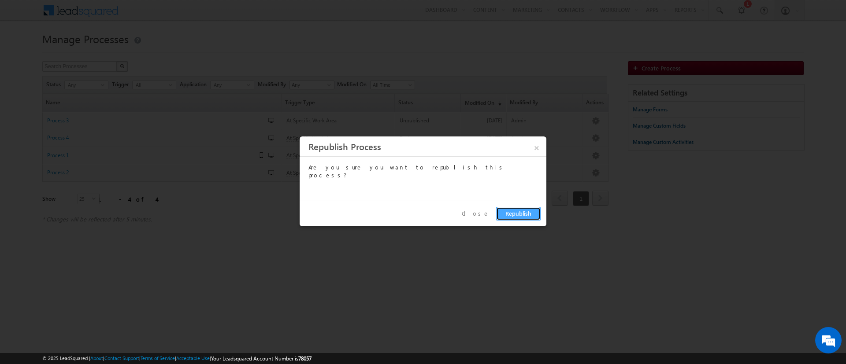
click at [510, 217] on button "Republish" at bounding box center [518, 214] width 44 height 14
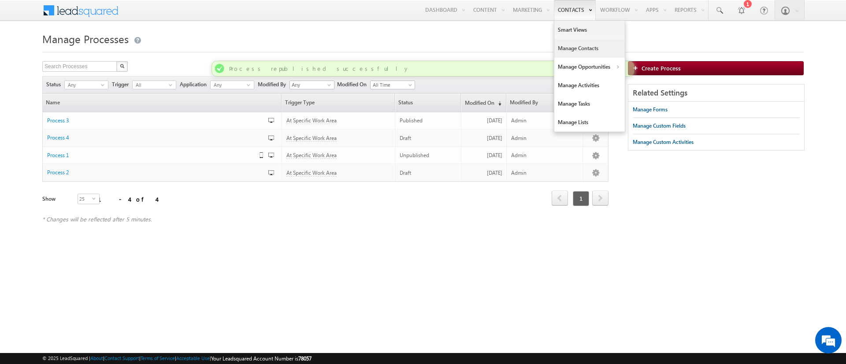
click at [577, 43] on link "Manage Contacts" at bounding box center [589, 48] width 70 height 18
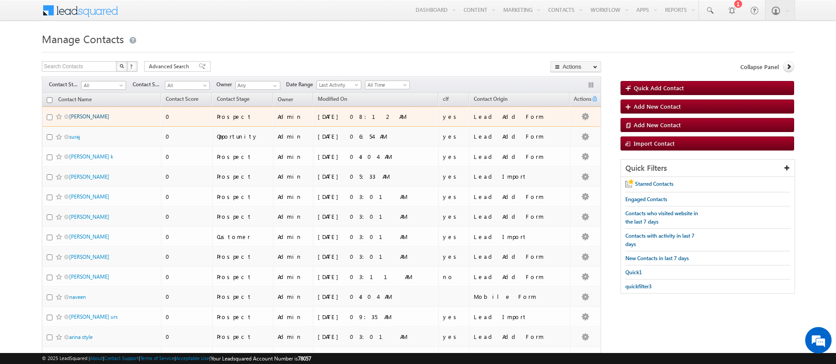
click at [75, 116] on link "[PERSON_NAME]" at bounding box center [89, 116] width 40 height 7
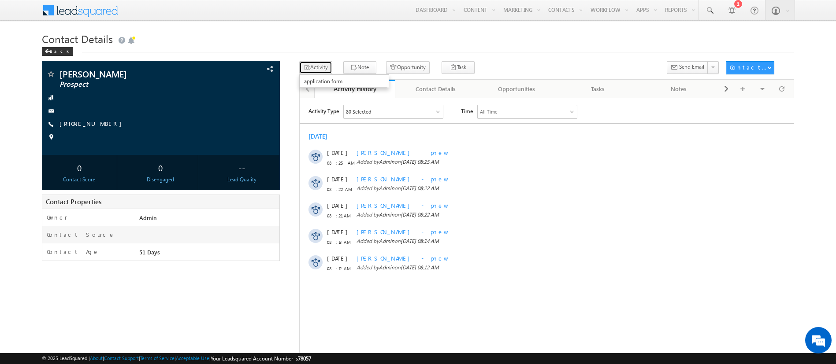
click at [311, 64] on button "Activity" at bounding box center [315, 67] width 33 height 13
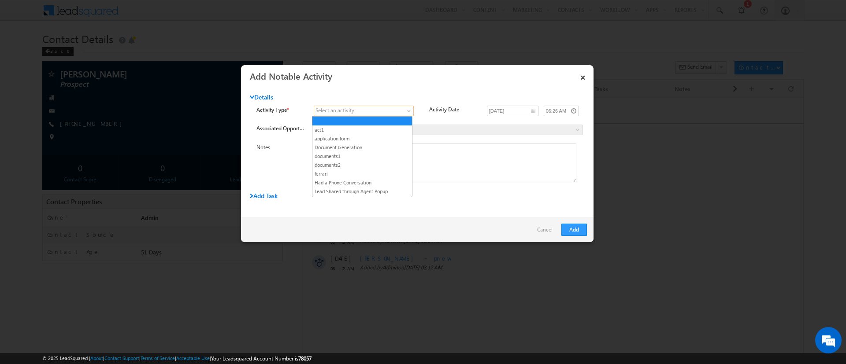
click at [395, 110] on span at bounding box center [358, 111] width 89 height 8
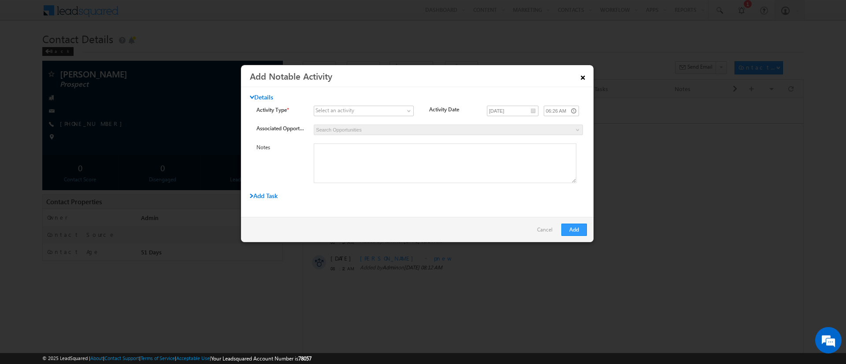
click at [581, 79] on link "×" at bounding box center [582, 75] width 15 height 15
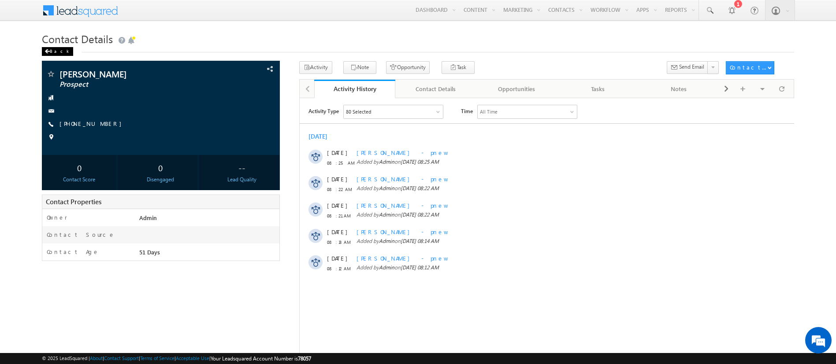
click at [51, 52] on div "Back" at bounding box center [57, 51] width 31 height 9
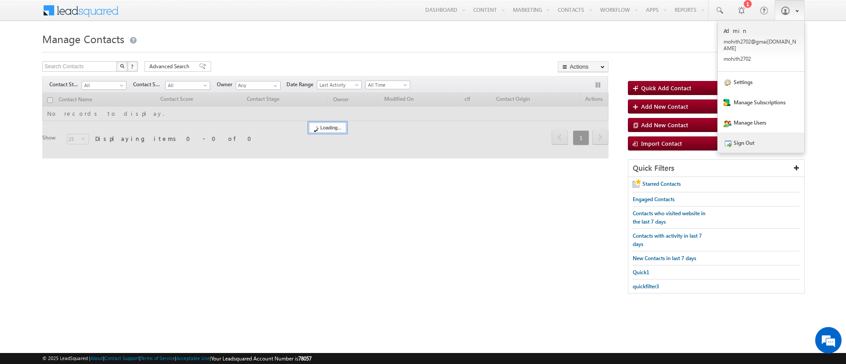
click at [757, 133] on link "Sign Out" at bounding box center [760, 143] width 86 height 20
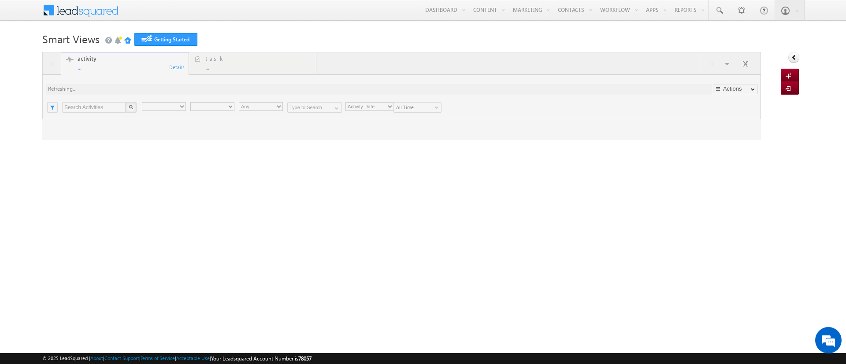
type input "Any Owner"
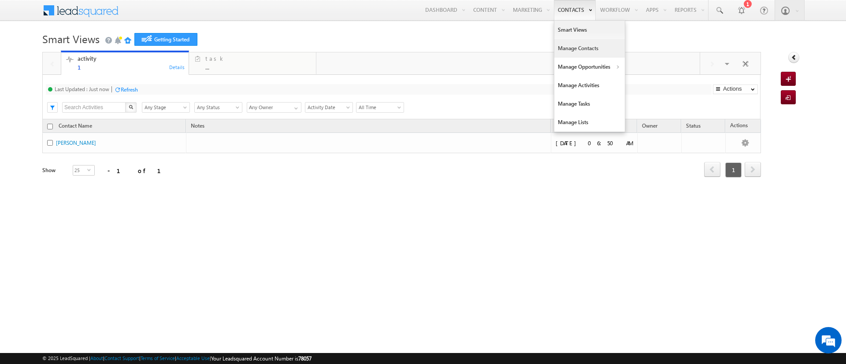
click at [577, 52] on link "Manage Contacts" at bounding box center [589, 48] width 70 height 18
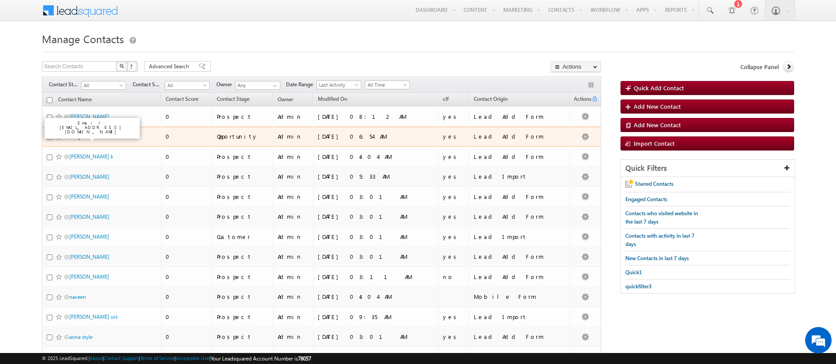
click at [75, 139] on link "suraj" at bounding box center [74, 136] width 11 height 7
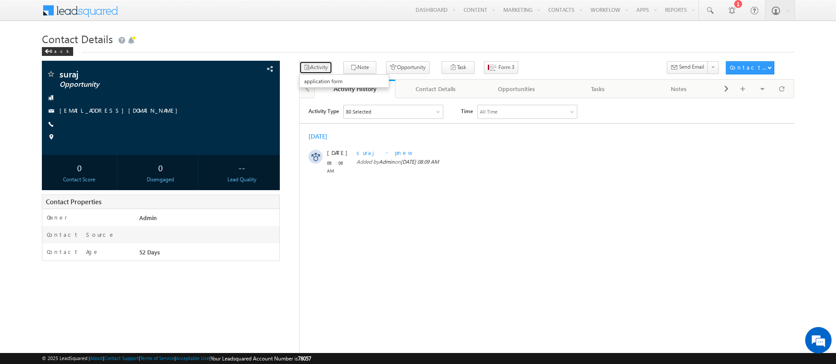
click at [308, 67] on icon "button" at bounding box center [306, 68] width 7 height 8
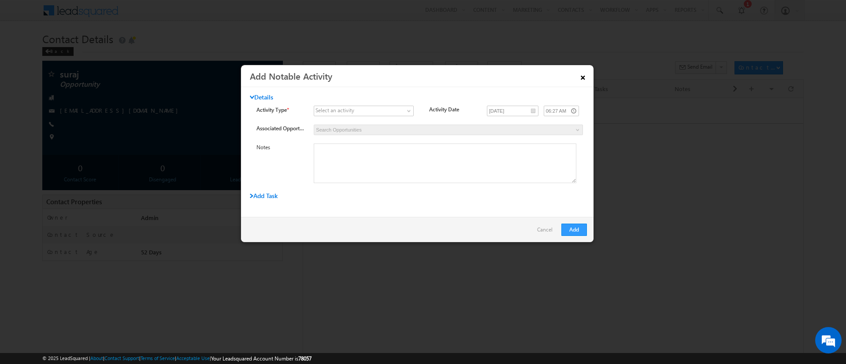
click at [581, 78] on link "×" at bounding box center [582, 75] width 15 height 15
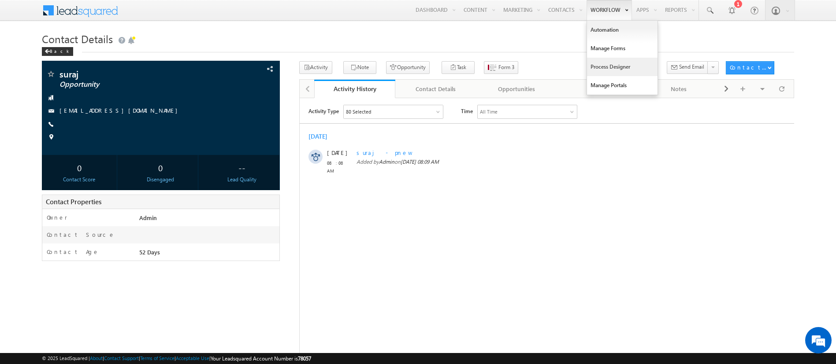
click at [612, 61] on link "Process Designer" at bounding box center [622, 67] width 70 height 18
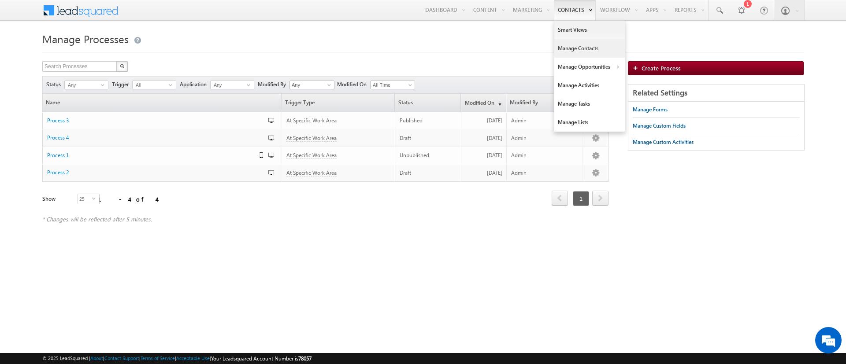
click at [571, 44] on link "Manage Contacts" at bounding box center [589, 48] width 70 height 18
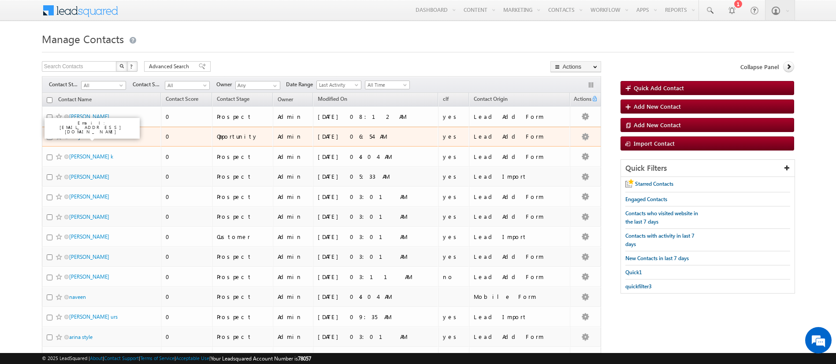
click at [72, 133] on link "suraj" at bounding box center [74, 136] width 11 height 7
click at [76, 136] on link "suraj" at bounding box center [74, 136] width 11 height 7
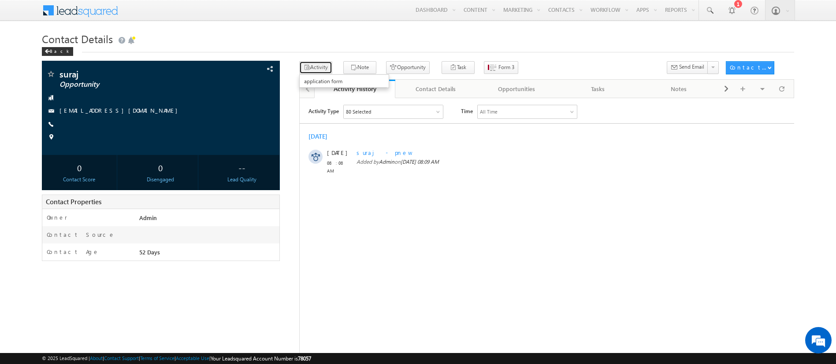
click at [320, 67] on button "Activity" at bounding box center [315, 67] width 33 height 13
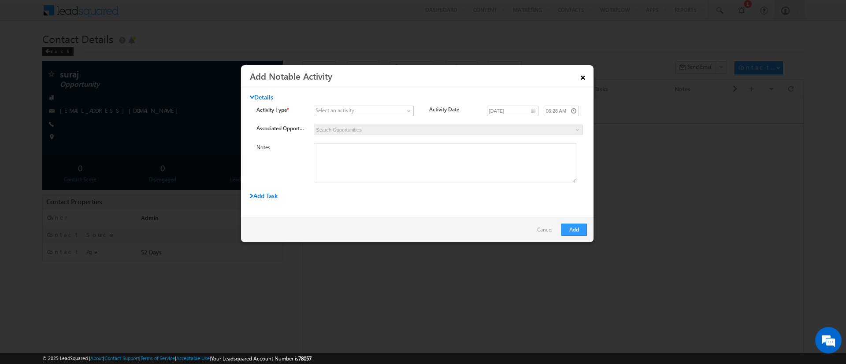
click at [580, 75] on link "×" at bounding box center [582, 75] width 15 height 15
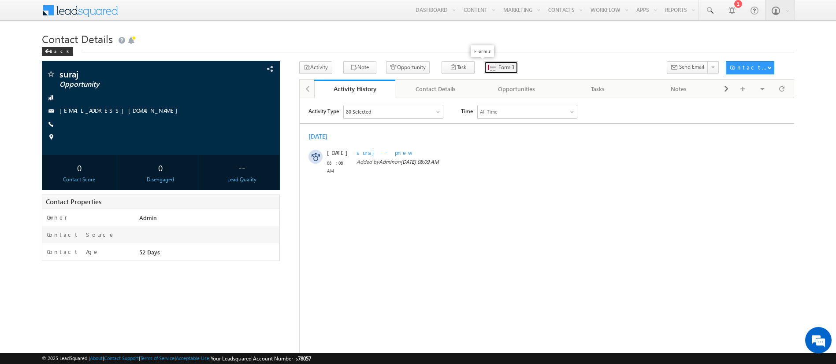
click at [498, 67] on span "Form 3" at bounding box center [506, 67] width 16 height 8
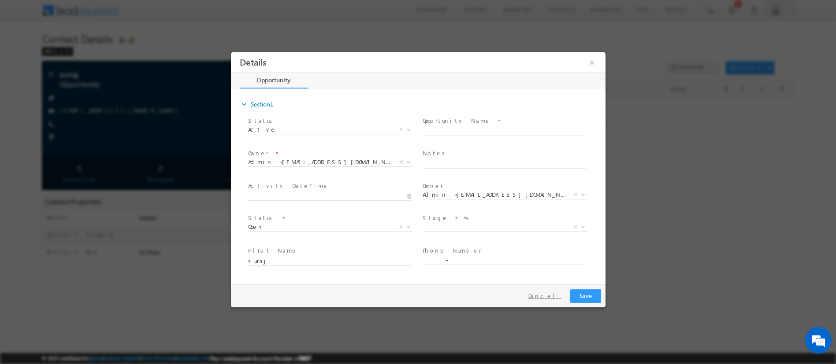
click at [549, 296] on button "Cancel" at bounding box center [544, 295] width 46 height 13
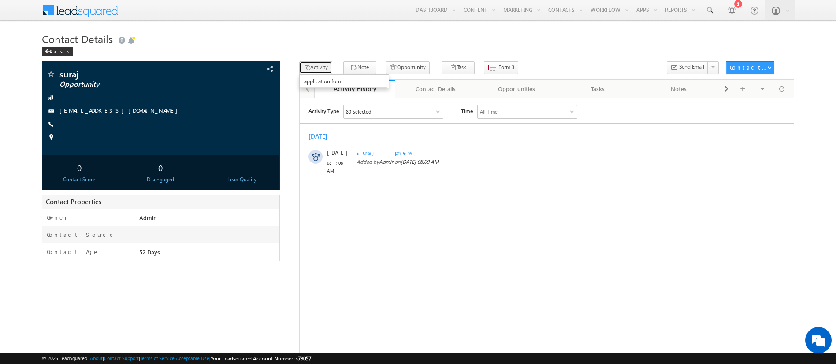
click at [316, 66] on button "Activity" at bounding box center [315, 67] width 33 height 13
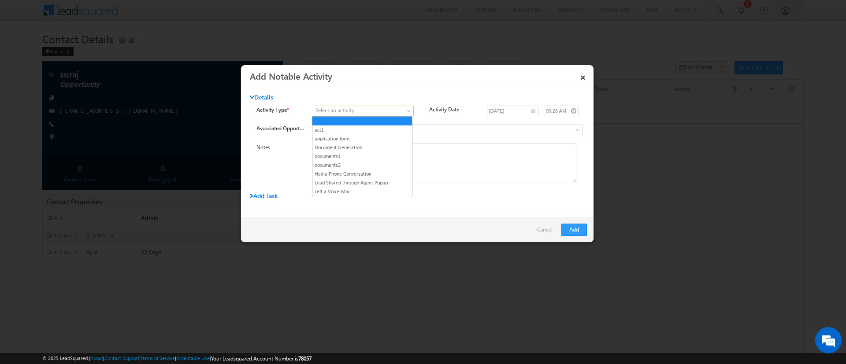
click at [395, 106] on link at bounding box center [364, 111] width 100 height 11
